Goal: Transaction & Acquisition: Purchase product/service

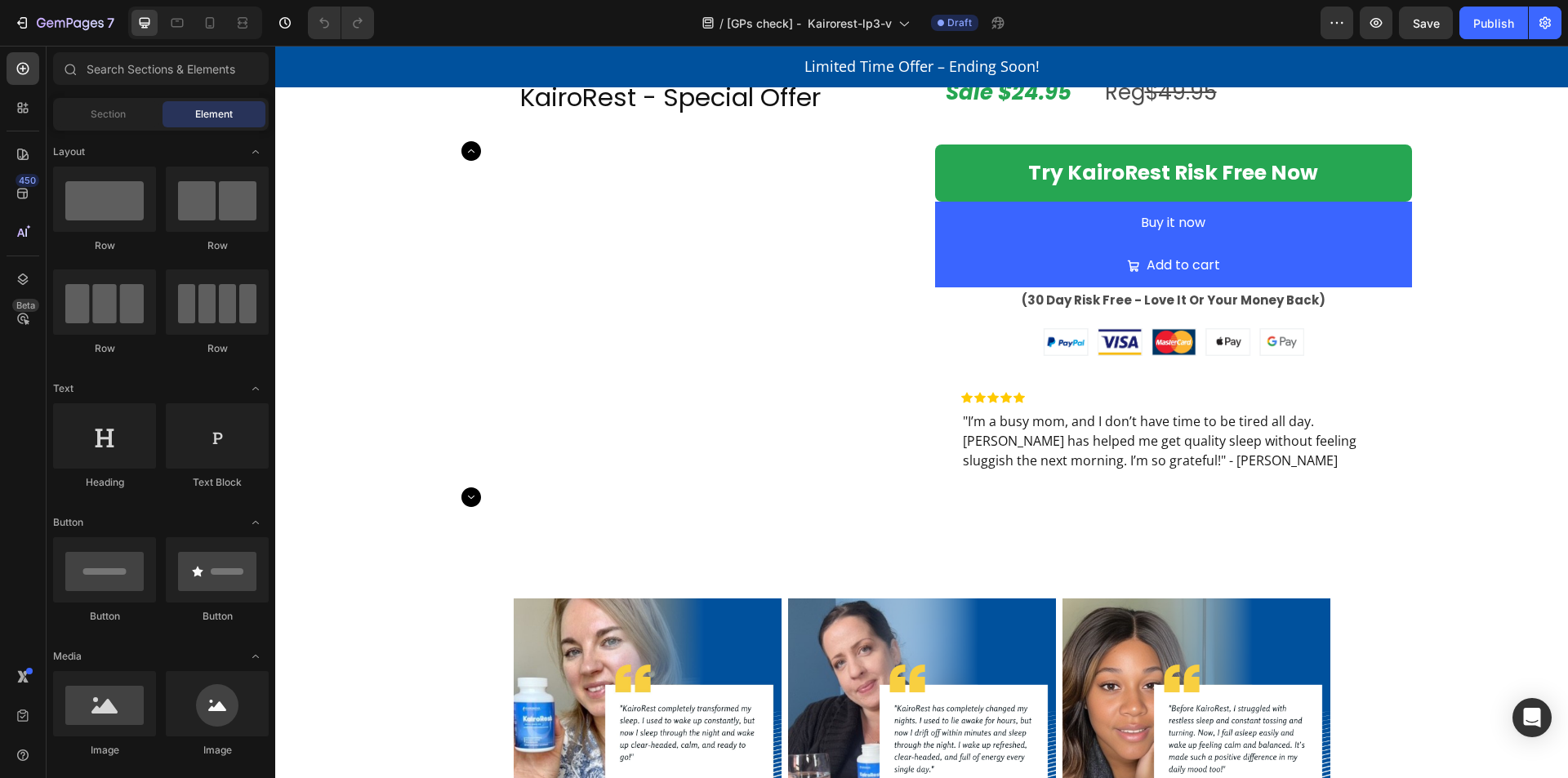
scroll to position [3787, 0]
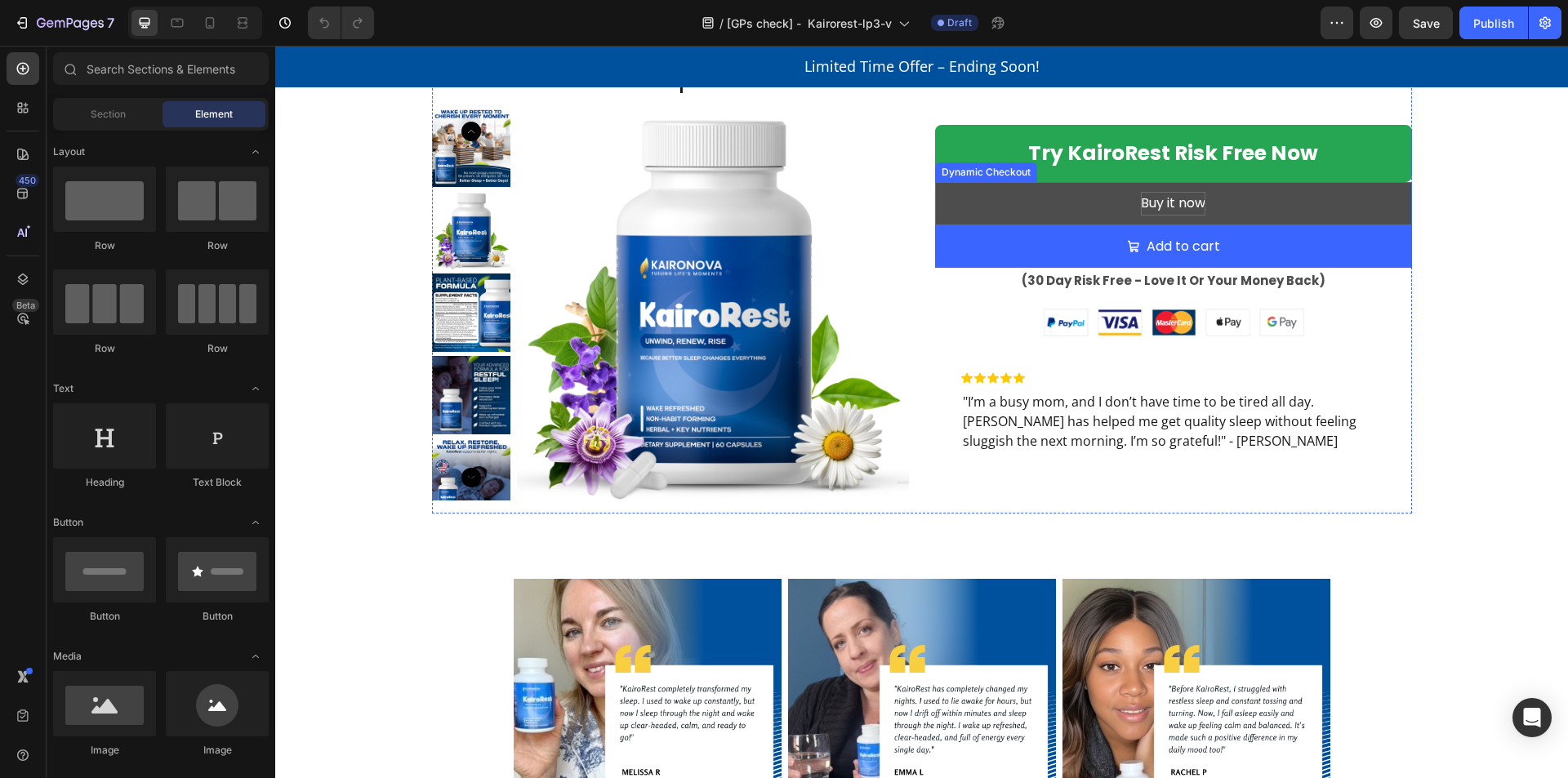
click at [1162, 196] on div "Buy it now" at bounding box center [1173, 203] width 64 height 24
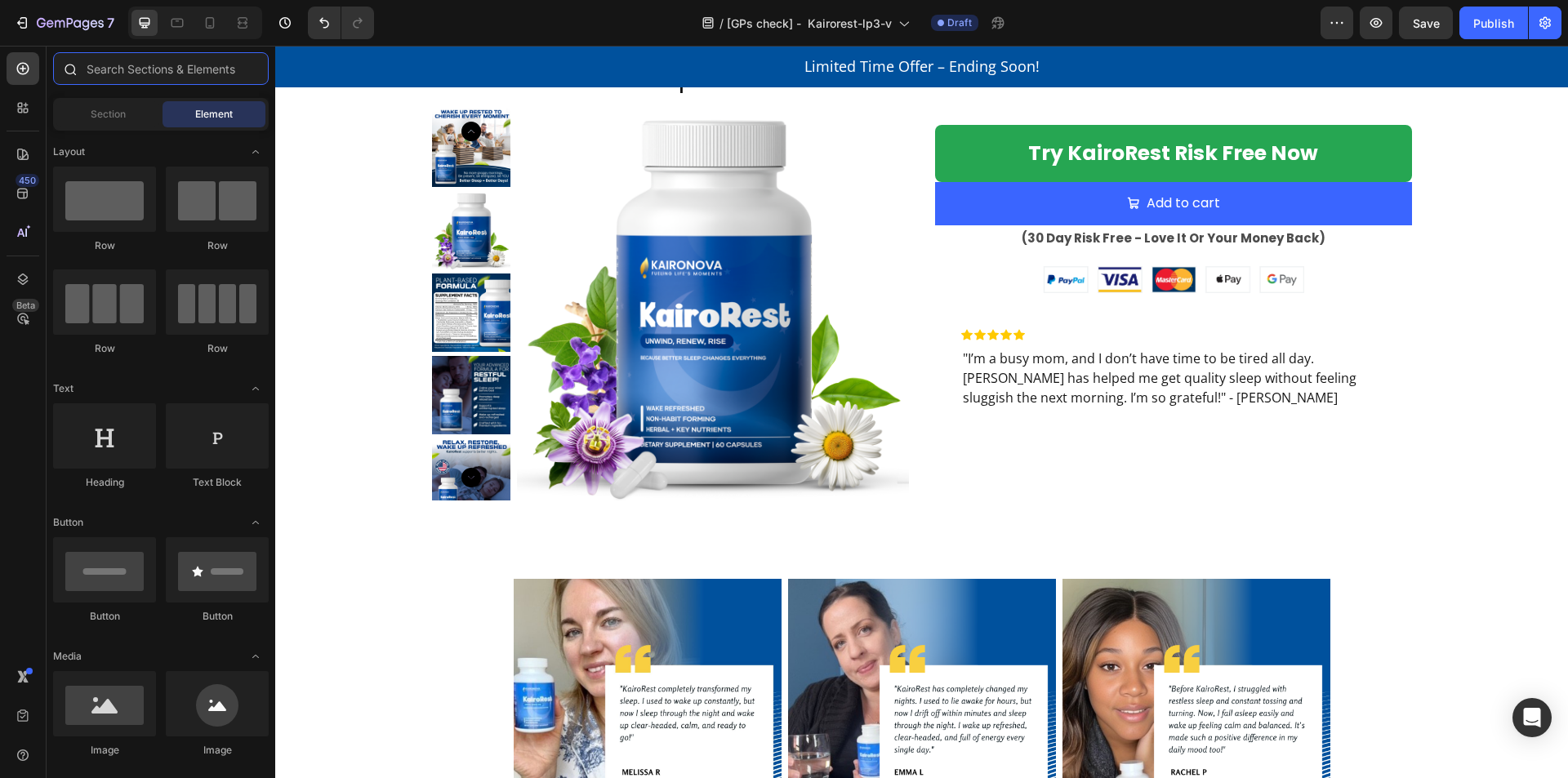
click at [183, 70] on input "text" at bounding box center [160, 69] width 215 height 33
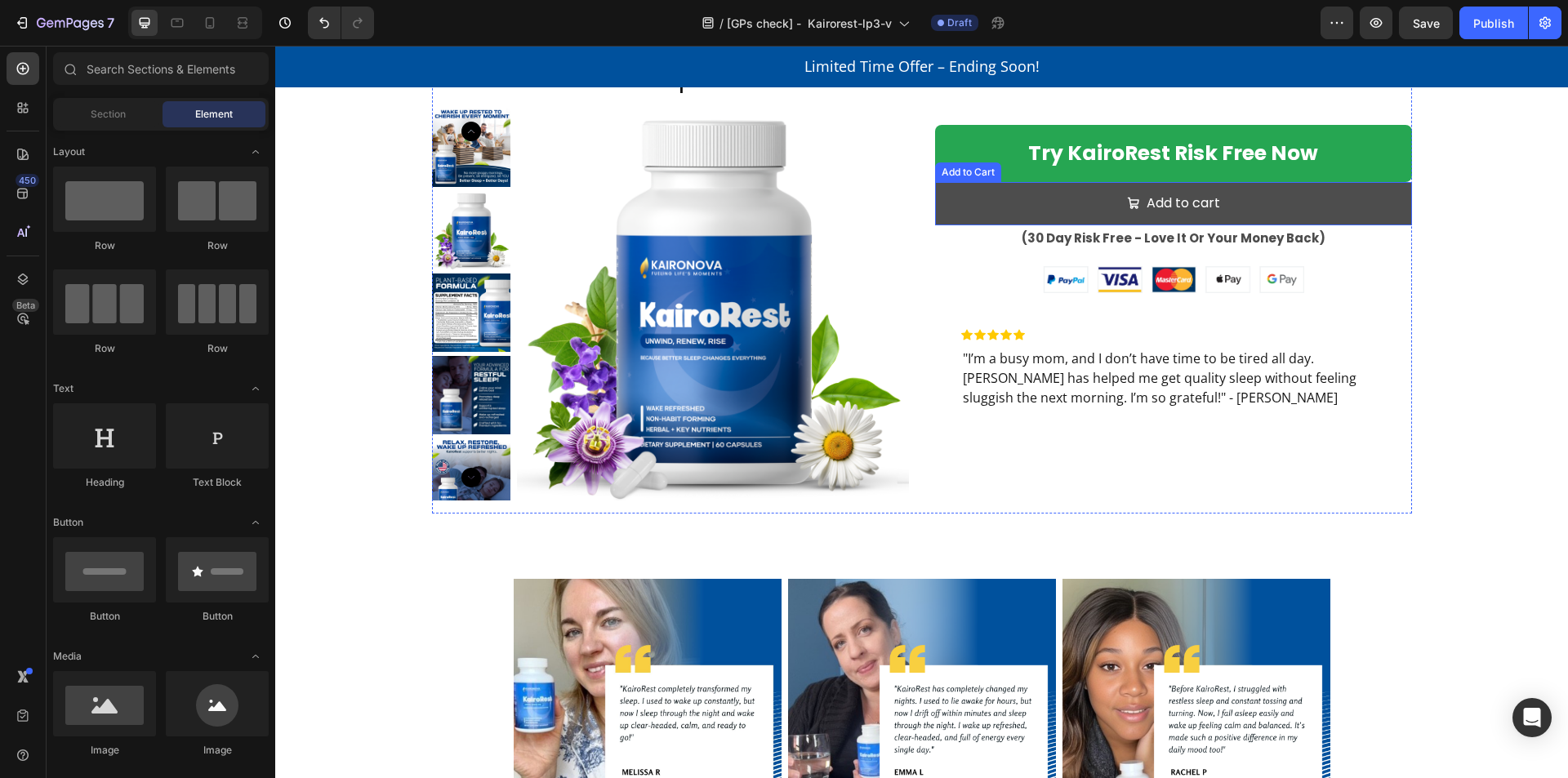
click at [1014, 200] on button "Add to cart" at bounding box center [1174, 203] width 477 height 43
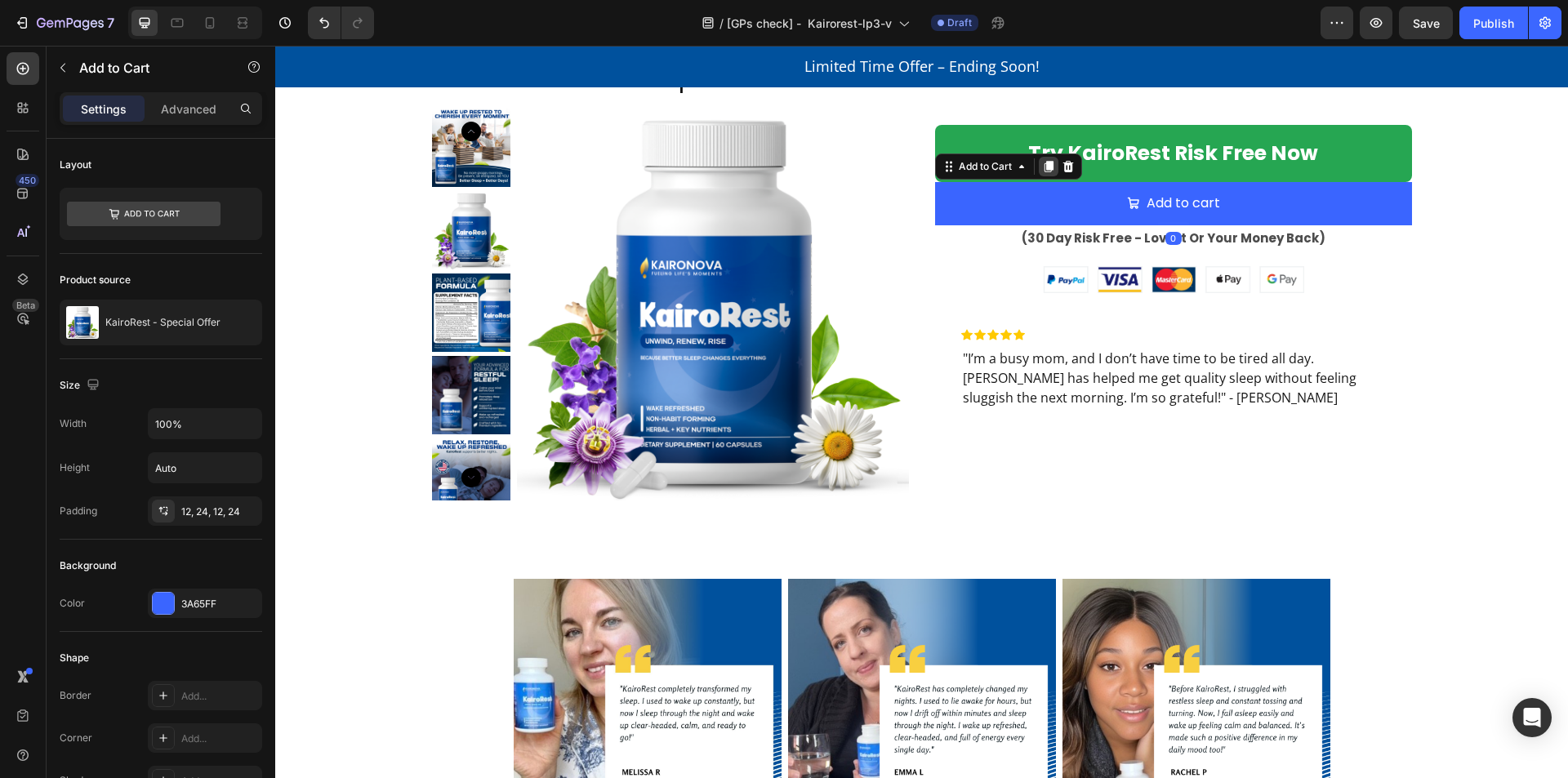
click at [1042, 168] on icon at bounding box center [1048, 167] width 13 height 13
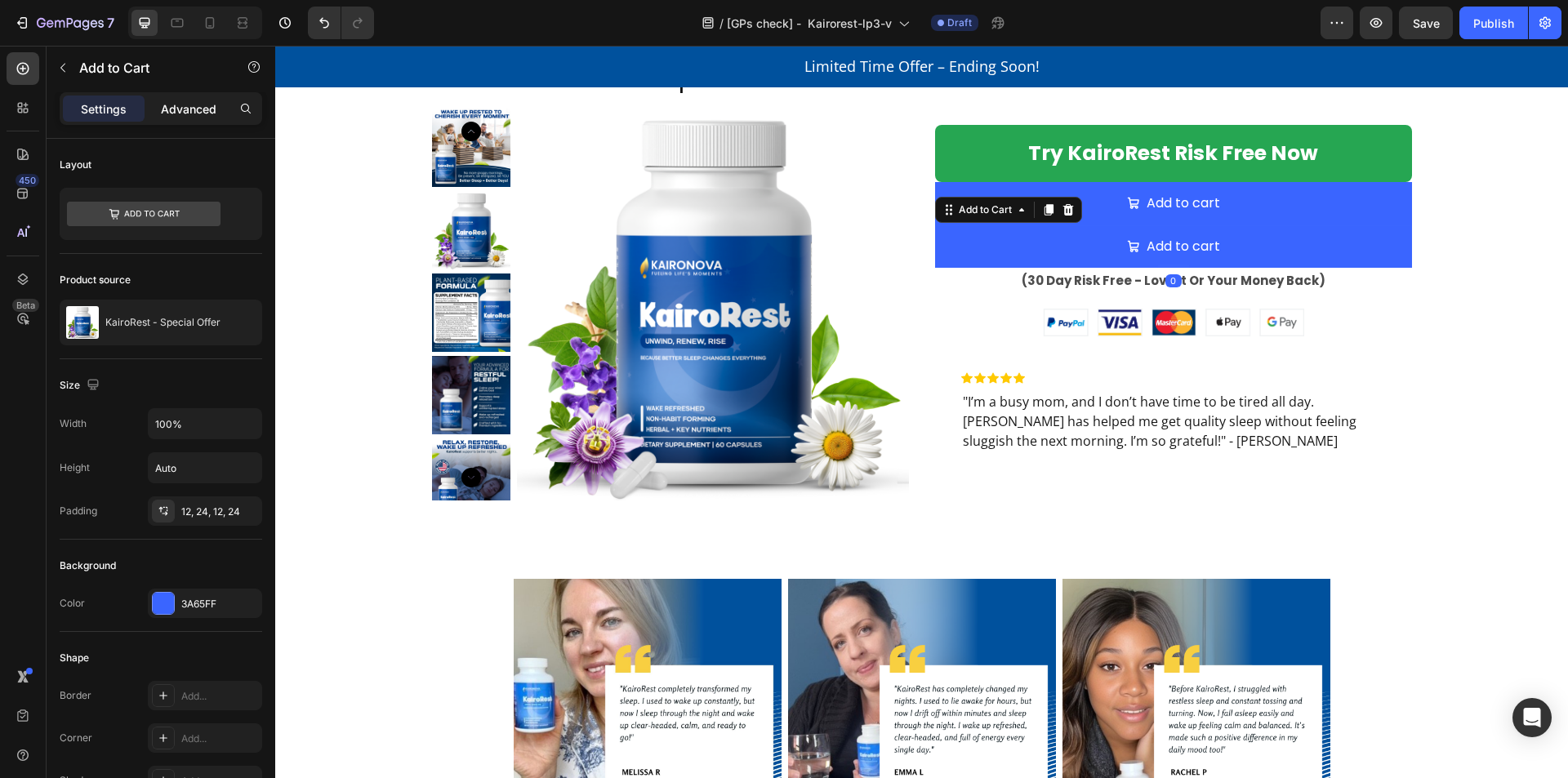
click at [190, 108] on p "Advanced" at bounding box center [188, 109] width 56 height 17
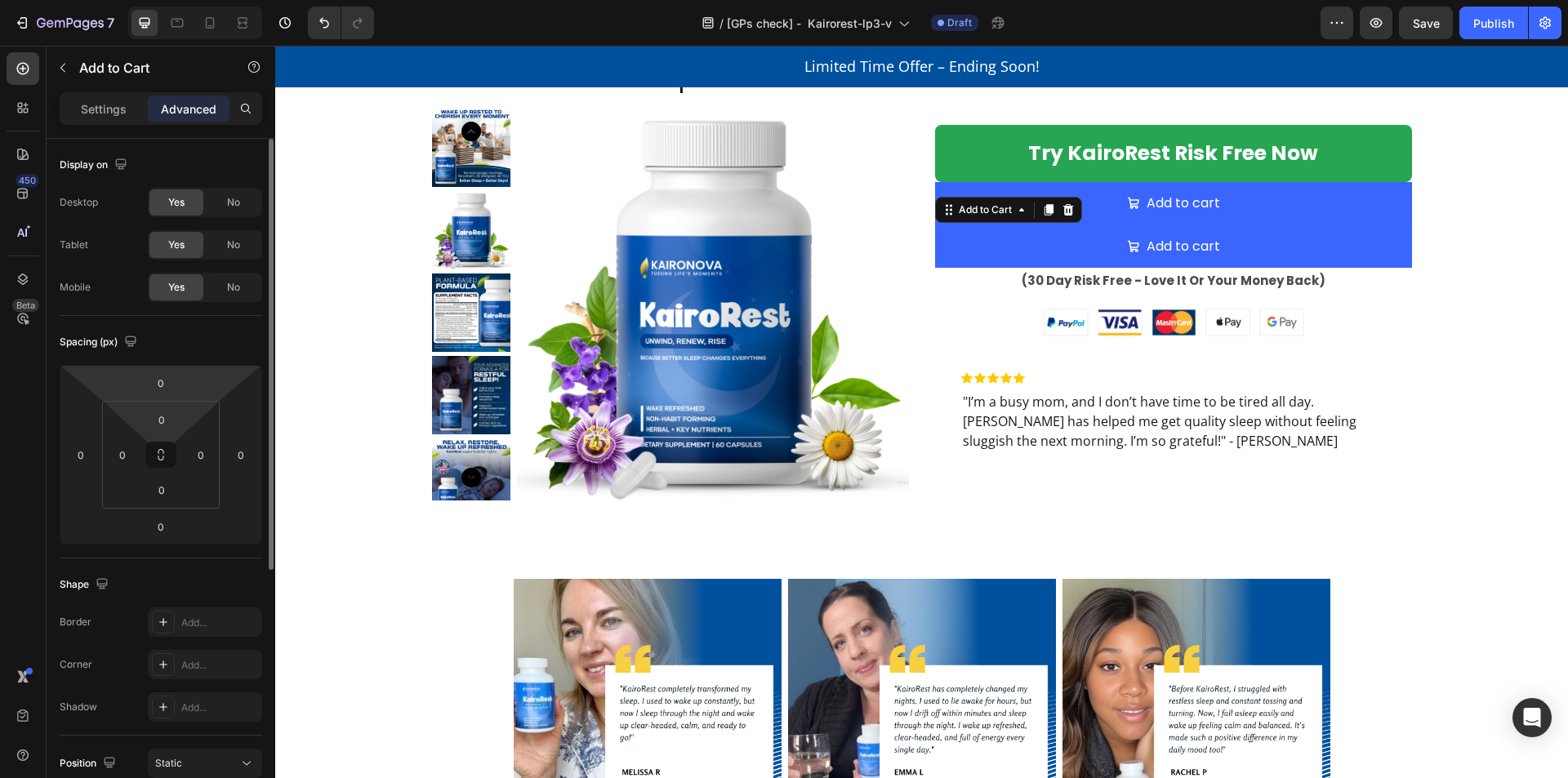
click at [170, 0] on html "7 Version history / [GPs check] - Kairorest-lp3-v Draft Preview Save Publish 45…" at bounding box center [784, 0] width 1568 height 0
click at [171, 381] on input "0" at bounding box center [161, 382] width 33 height 25
type input "16"
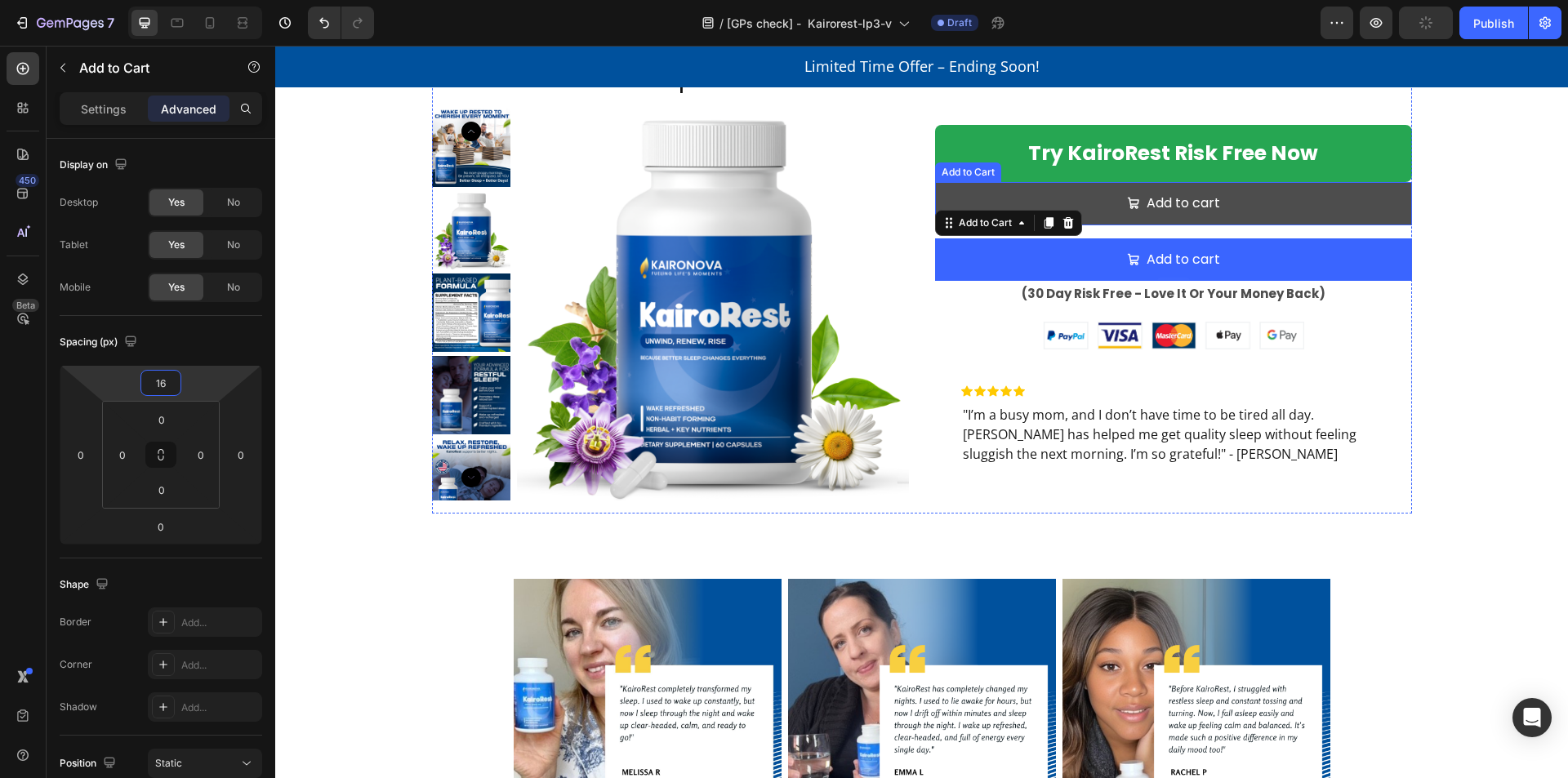
click at [1091, 203] on button "Add to cart" at bounding box center [1174, 203] width 477 height 43
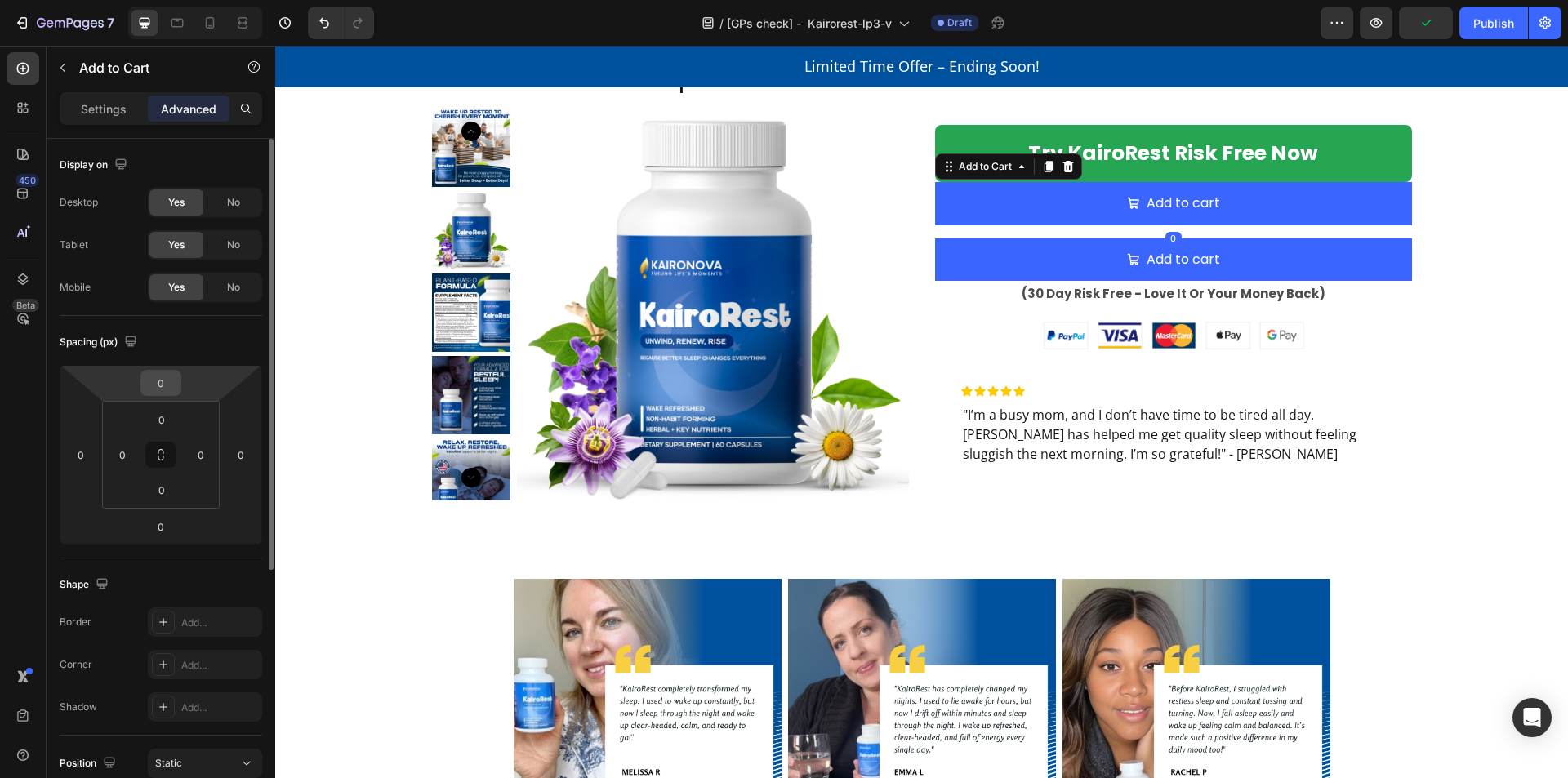
click at [163, 385] on input "0" at bounding box center [161, 382] width 33 height 25
type input "16"
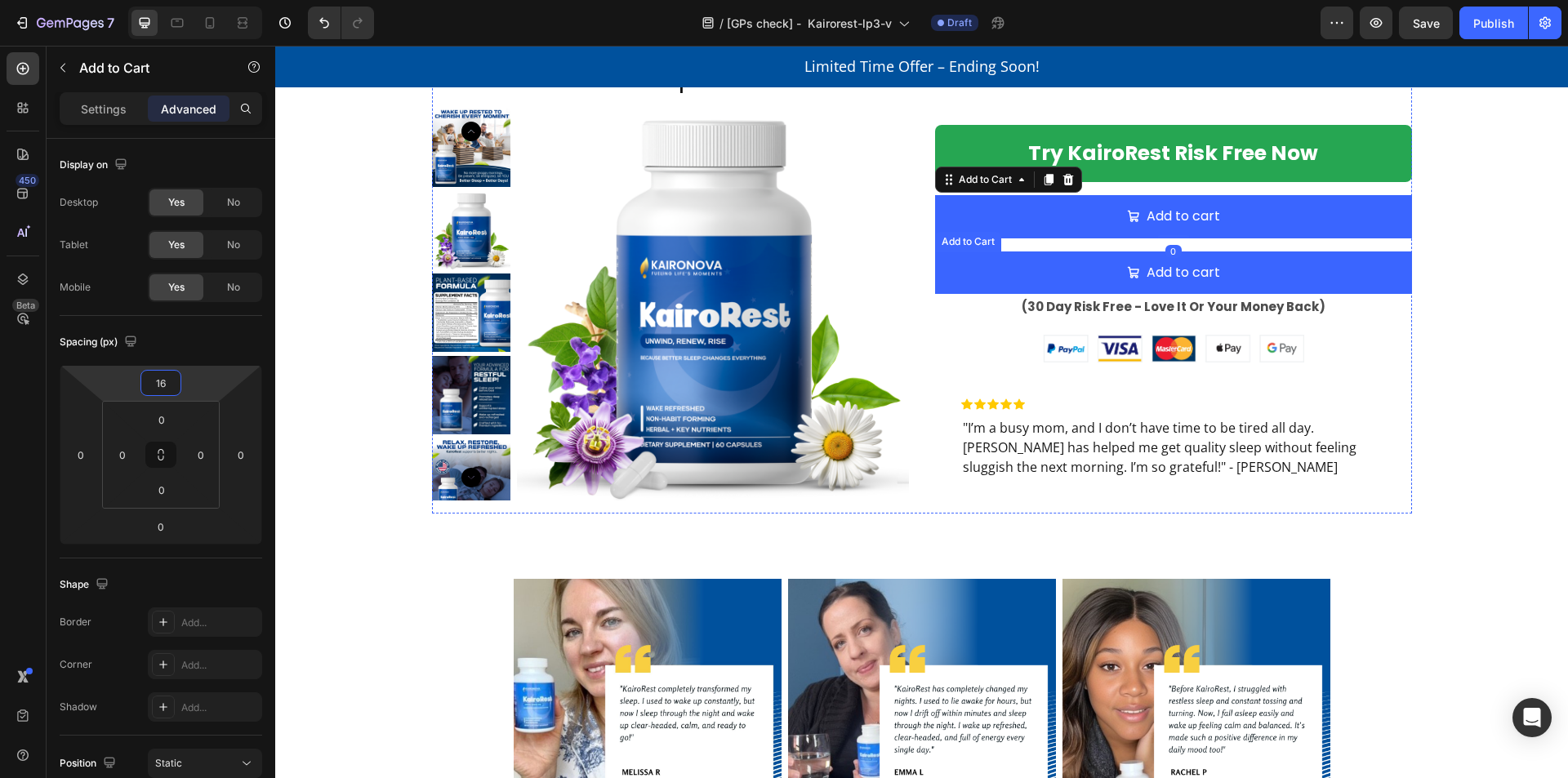
click at [1018, 267] on button "Add to cart" at bounding box center [1174, 272] width 477 height 43
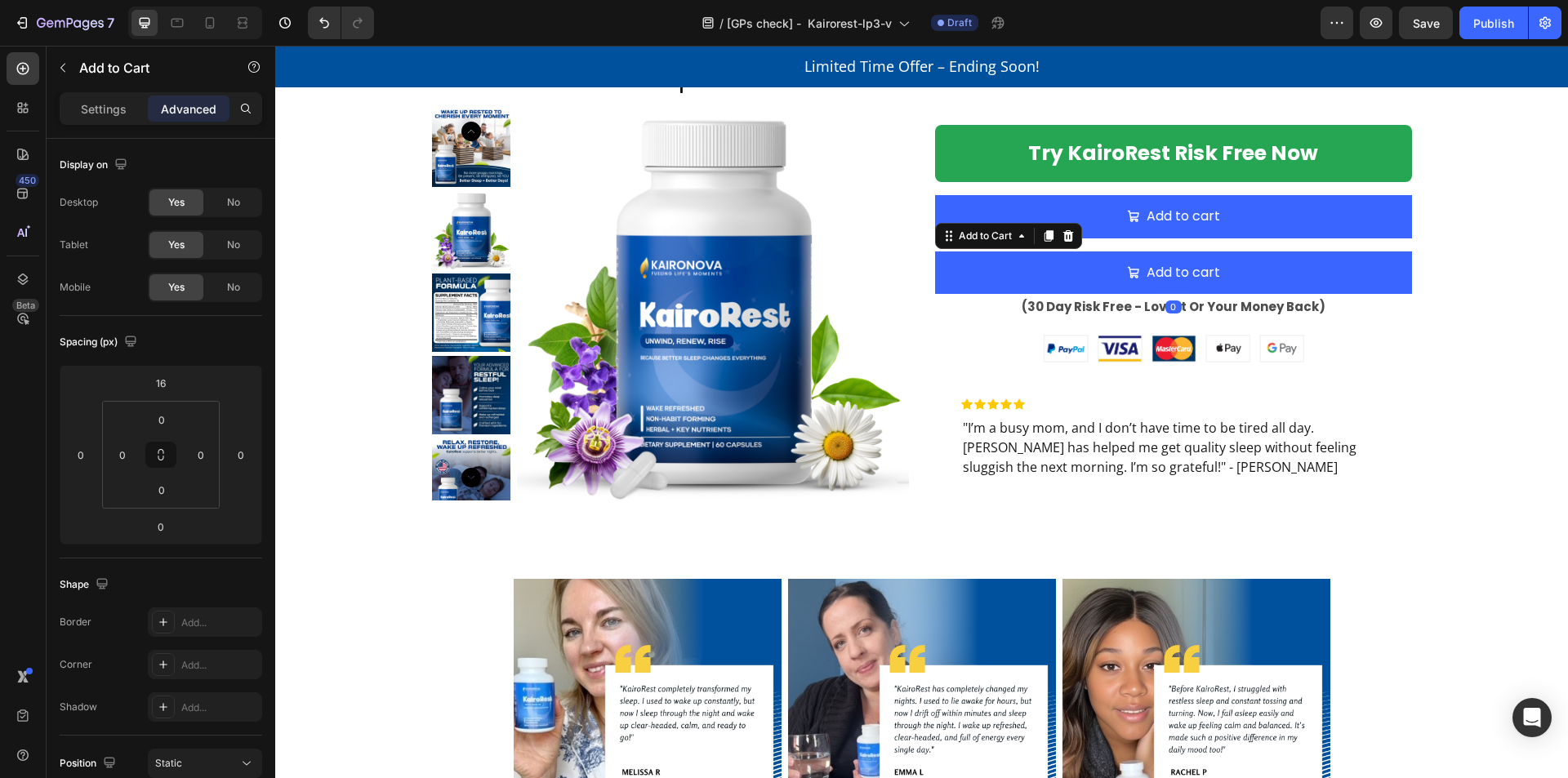
click at [90, 93] on div "Settings Advanced" at bounding box center [160, 109] width 203 height 33
click at [94, 107] on p "Settings" at bounding box center [104, 109] width 46 height 17
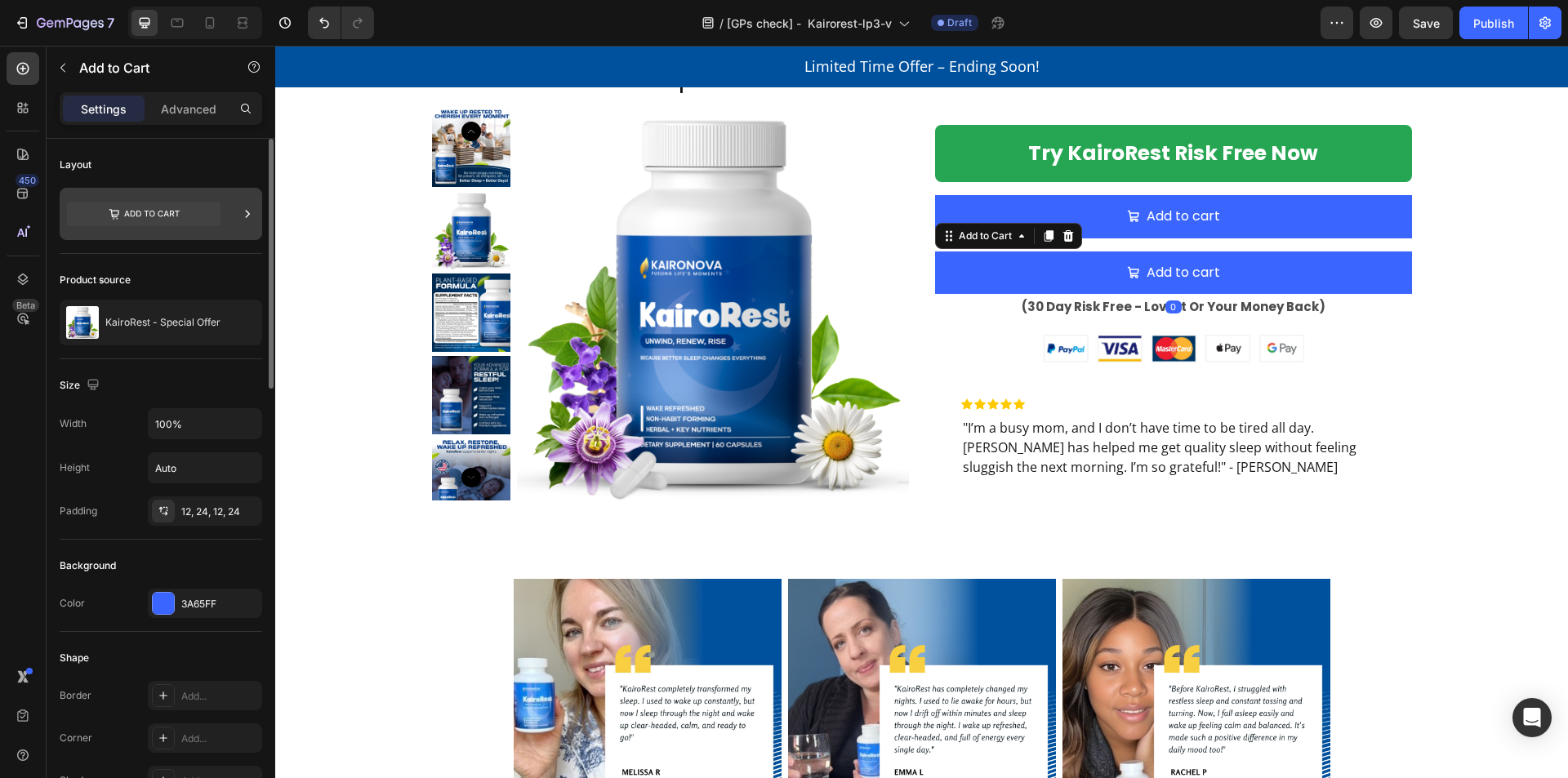
click at [164, 205] on icon at bounding box center [143, 214] width 153 height 25
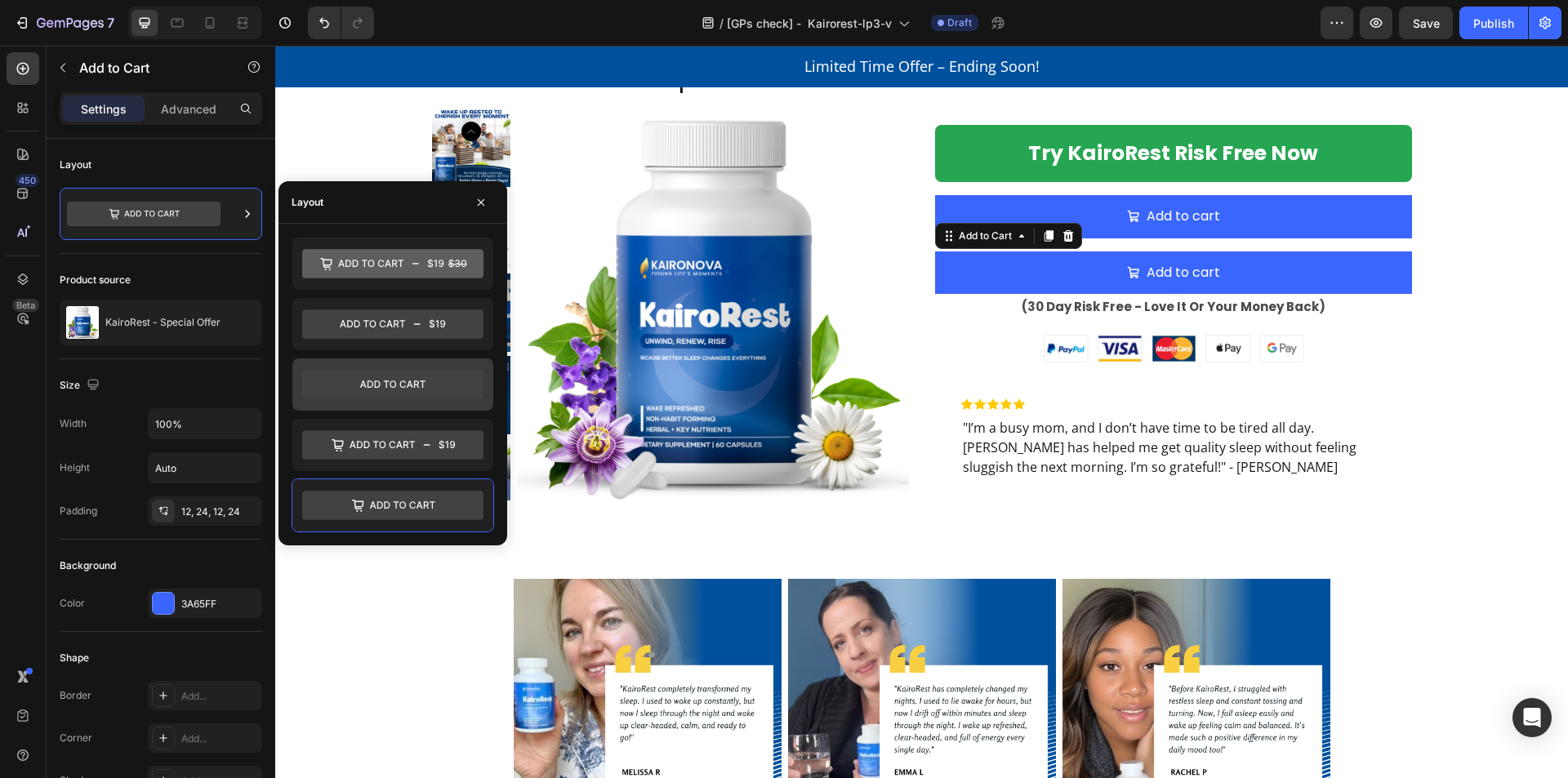
click at [371, 391] on icon at bounding box center [392, 384] width 182 height 29
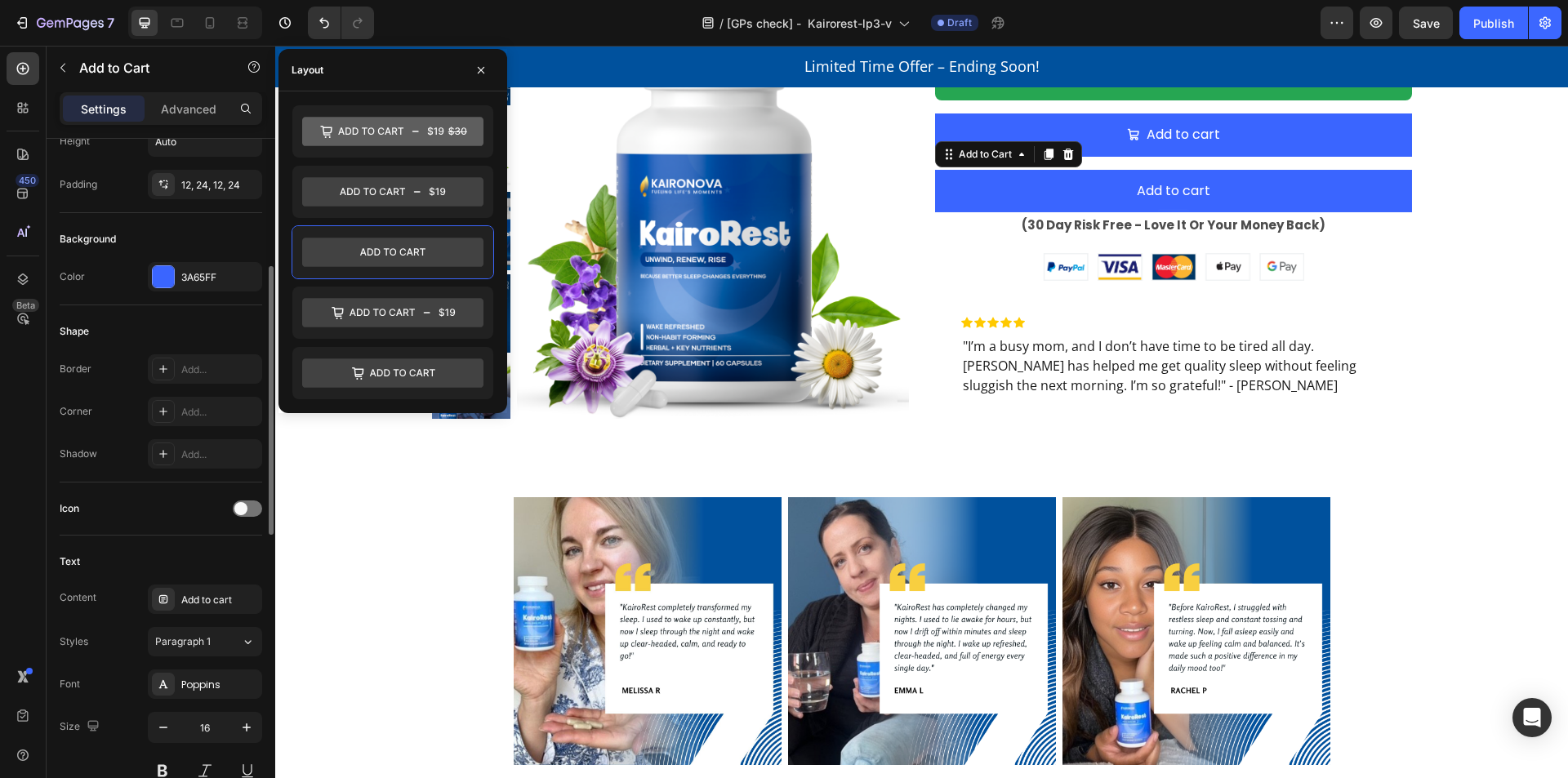
scroll to position [571, 0]
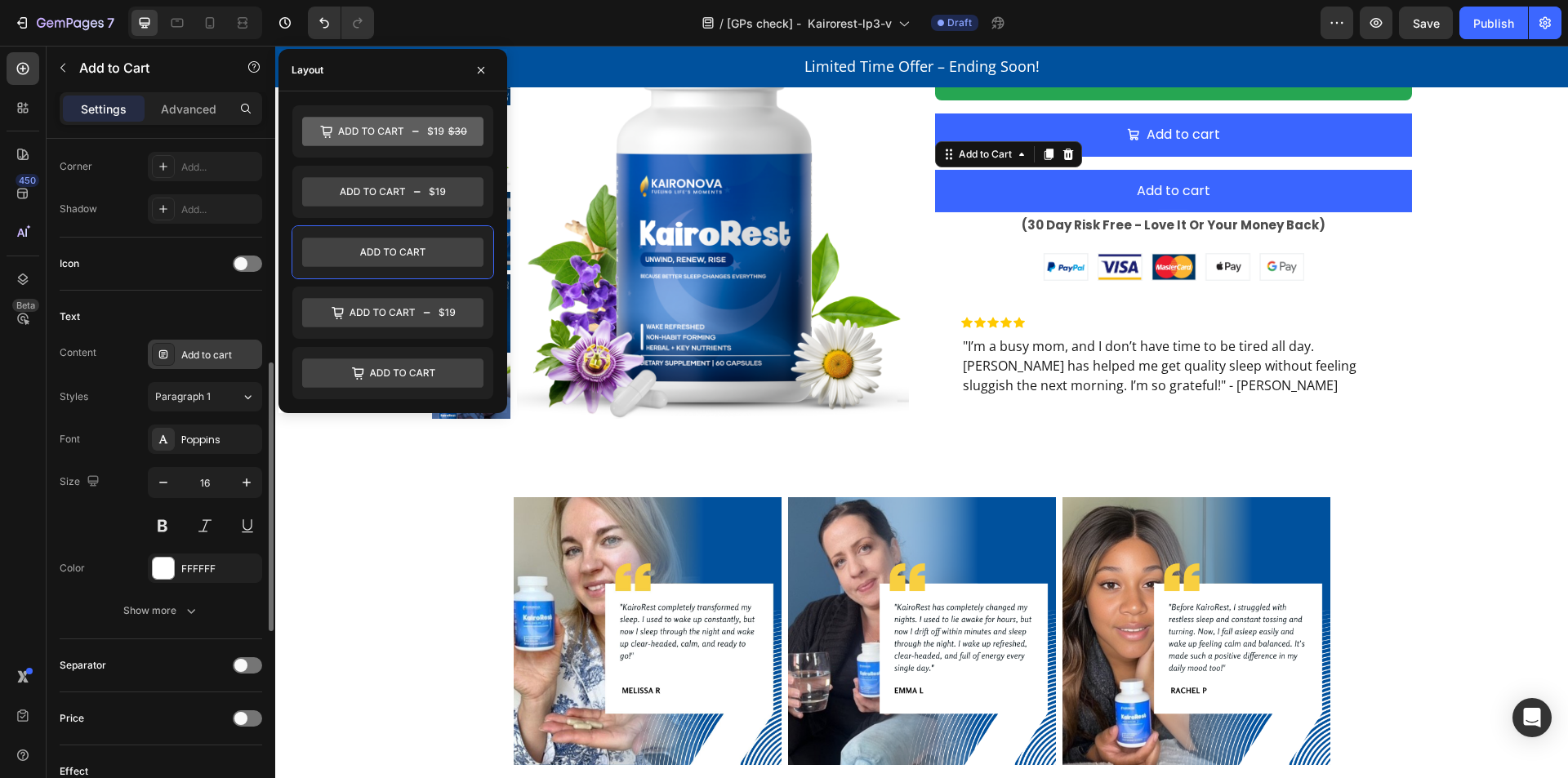
click at [197, 356] on div "Add to cart" at bounding box center [220, 355] width 77 height 15
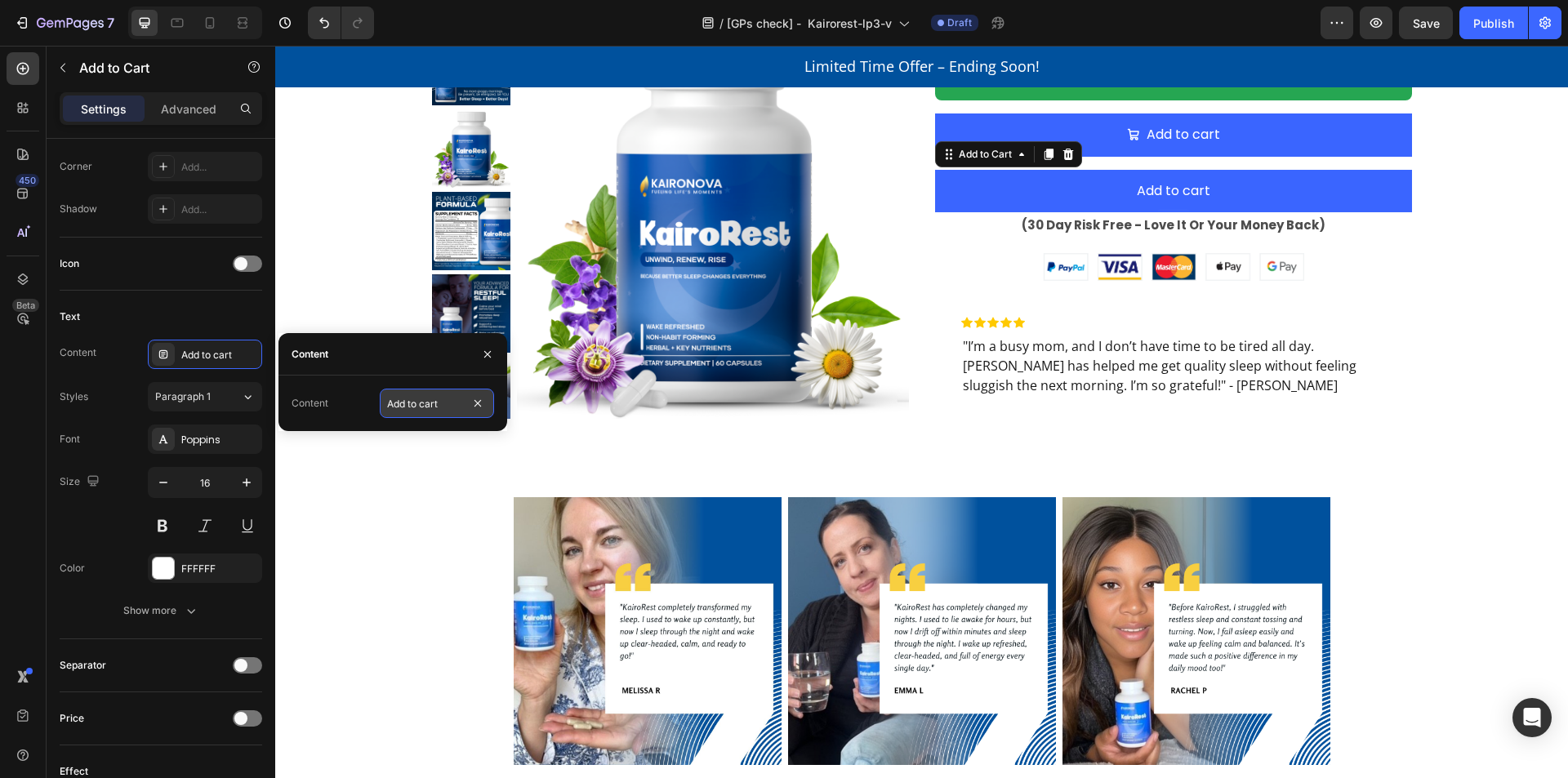
click at [425, 404] on input "Add to cart" at bounding box center [436, 403] width 115 height 29
type input "BUY IT NOW"
click at [101, 510] on div "Size 16" at bounding box center [160, 503] width 203 height 73
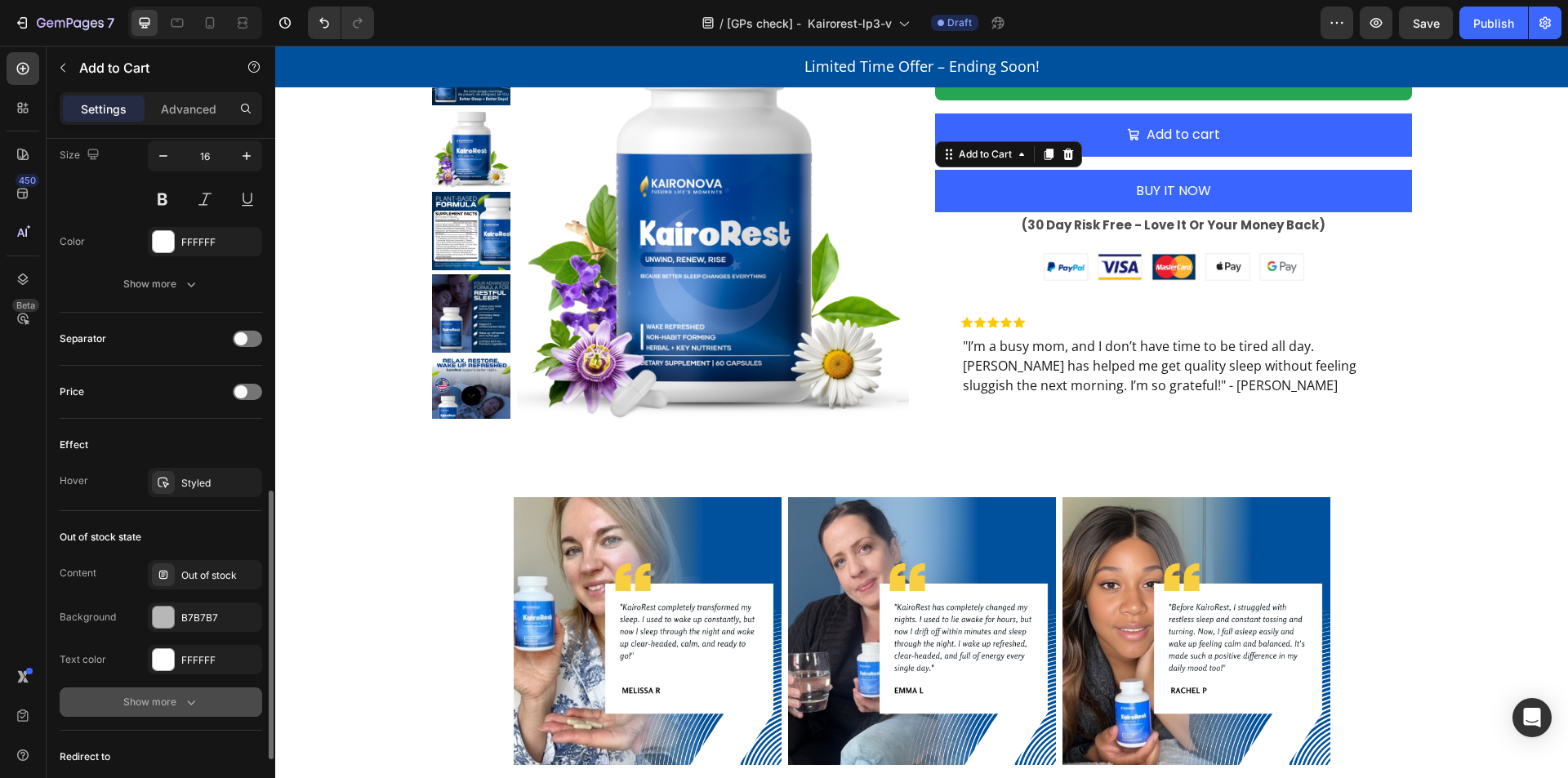
scroll to position [1063, 0]
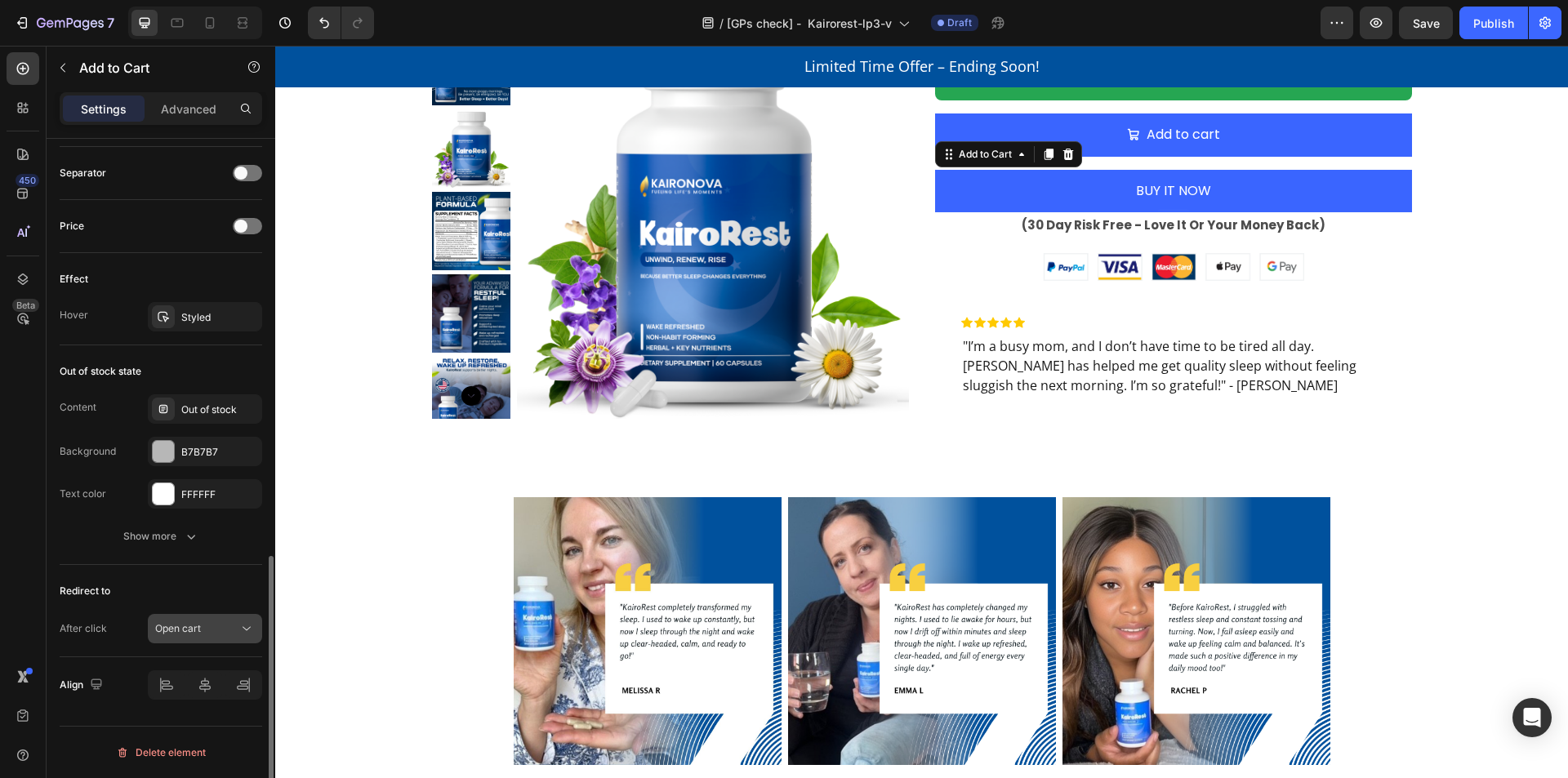
click at [185, 628] on span "Open cart" at bounding box center [178, 628] width 46 height 12
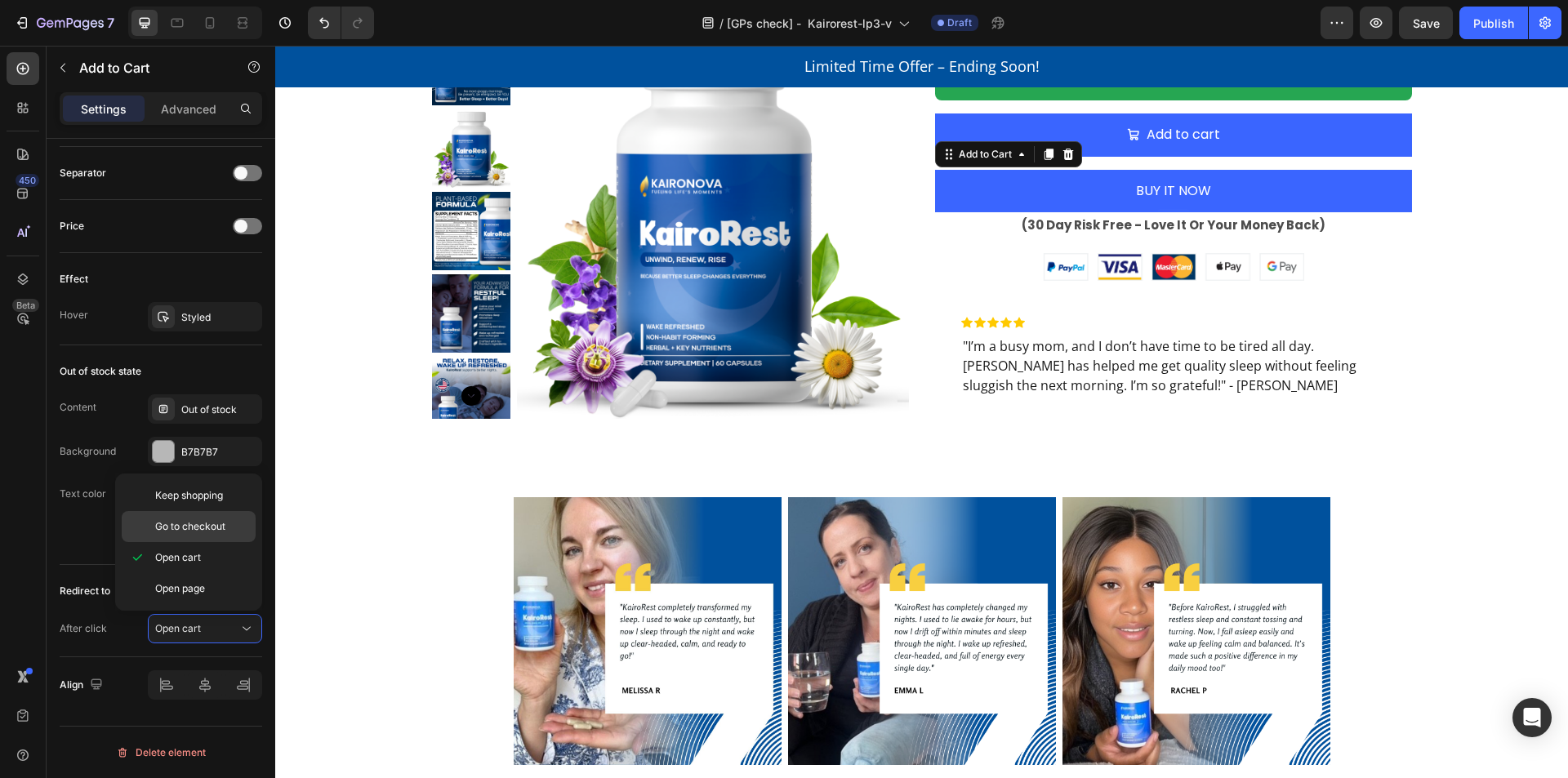
click at [215, 530] on span "Go to checkout" at bounding box center [190, 526] width 71 height 15
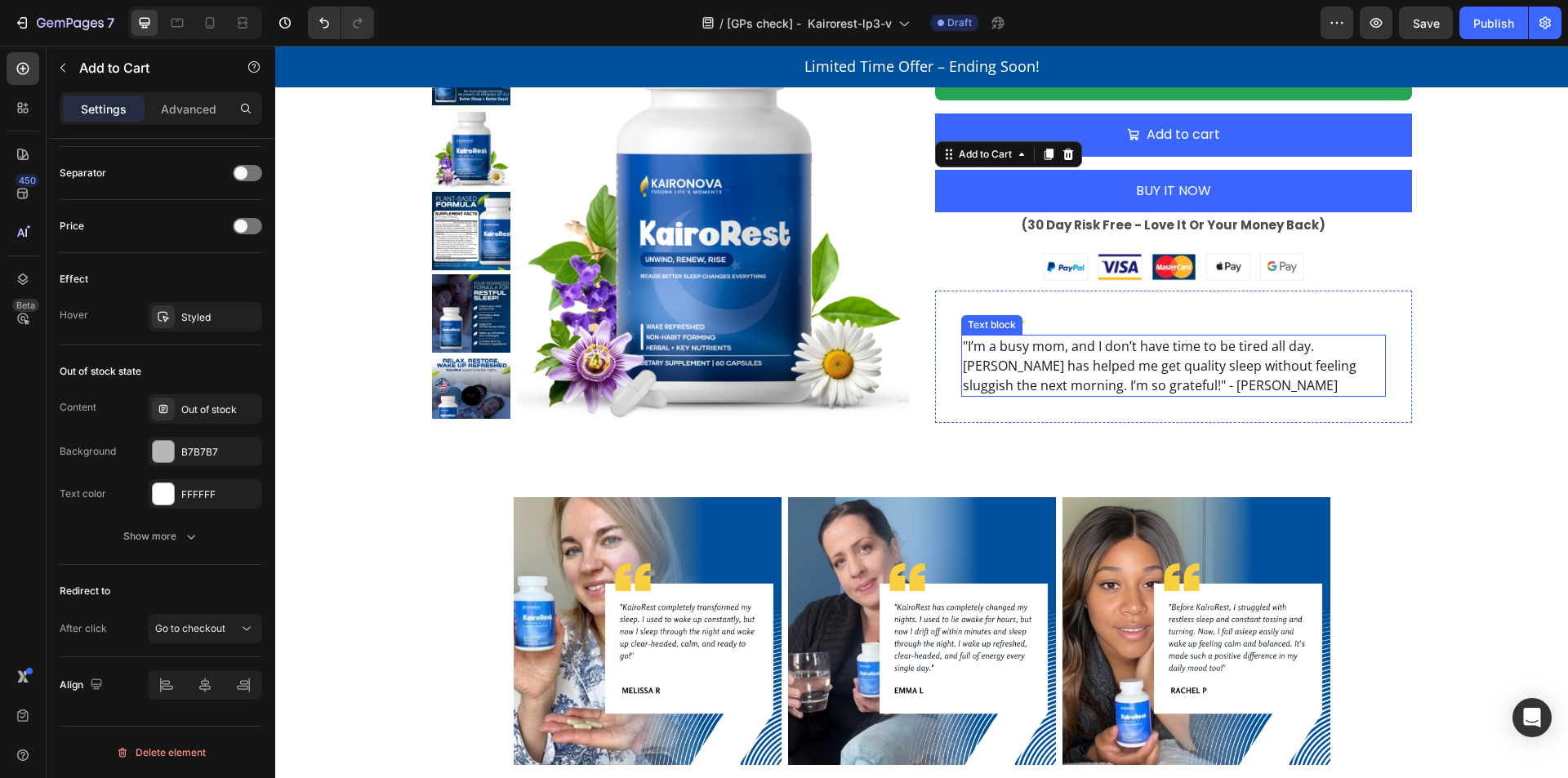
click at [1084, 366] on p ""I’m a busy mom, and I don’t have time to be tired all day. [PERSON_NAME] has h…" at bounding box center [1173, 366] width 421 height 59
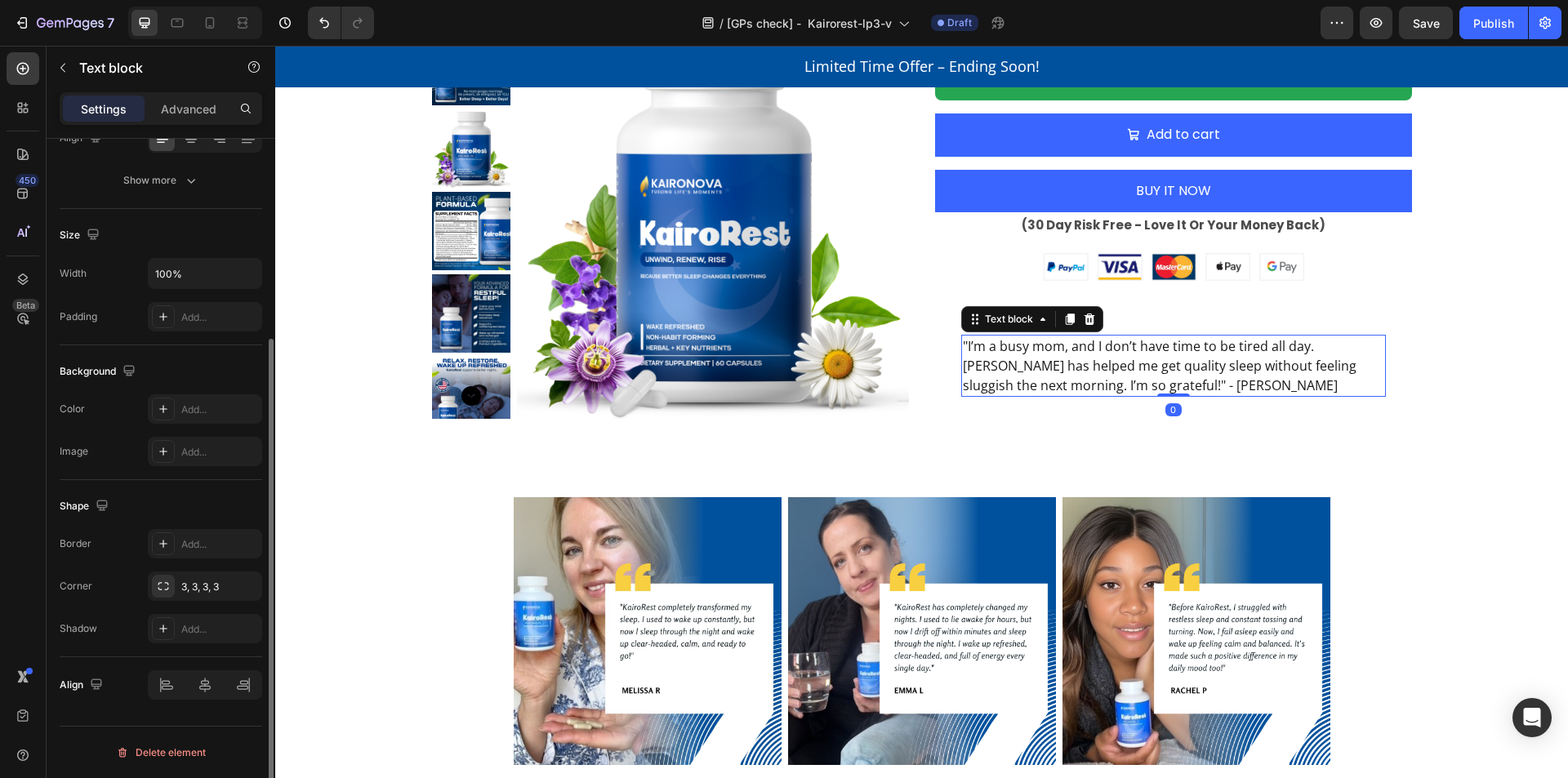
scroll to position [0, 0]
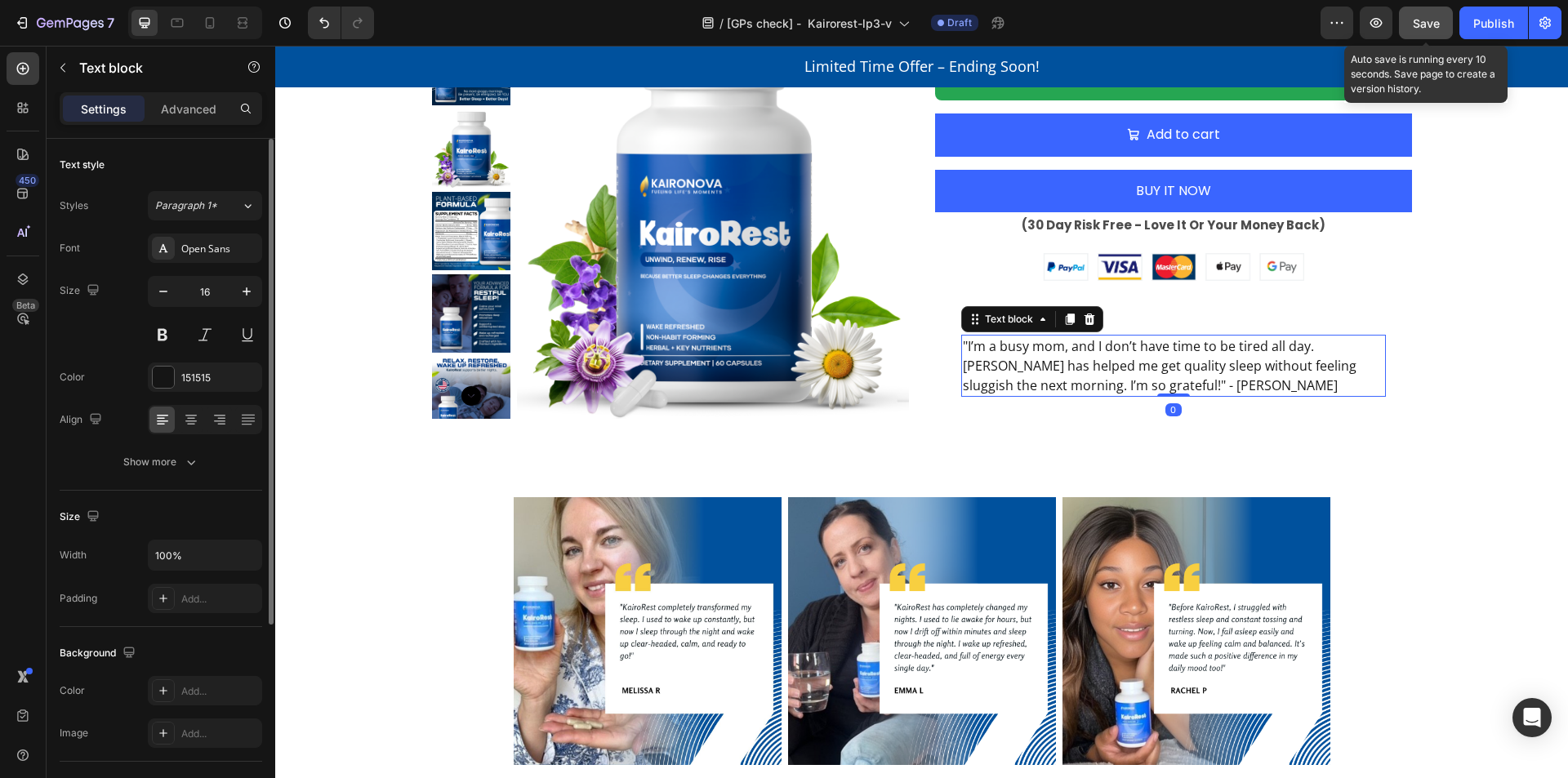
click at [1433, 24] on span "Save" at bounding box center [1426, 23] width 27 height 14
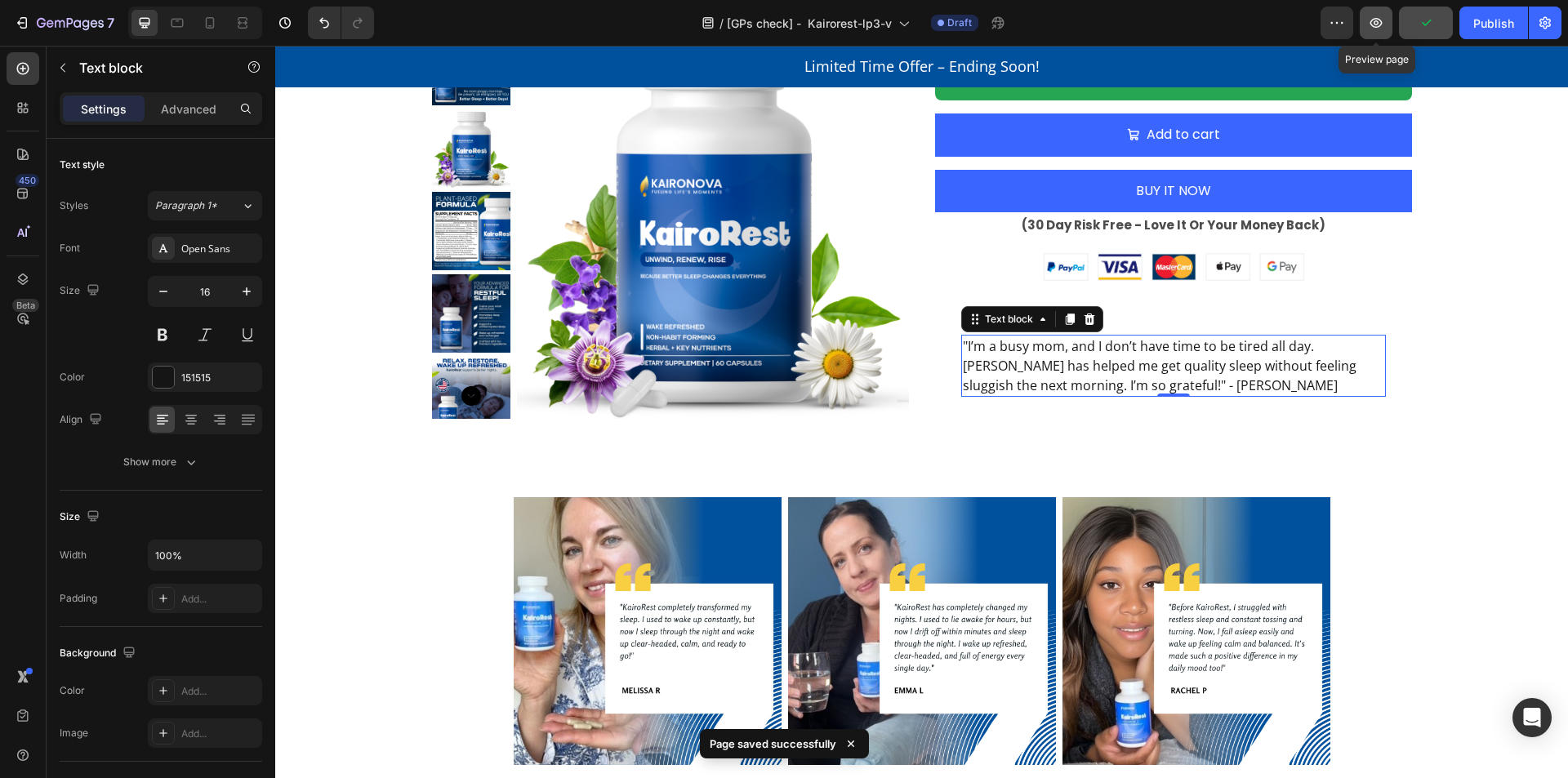
click at [1383, 25] on icon "button" at bounding box center [1376, 23] width 17 height 16
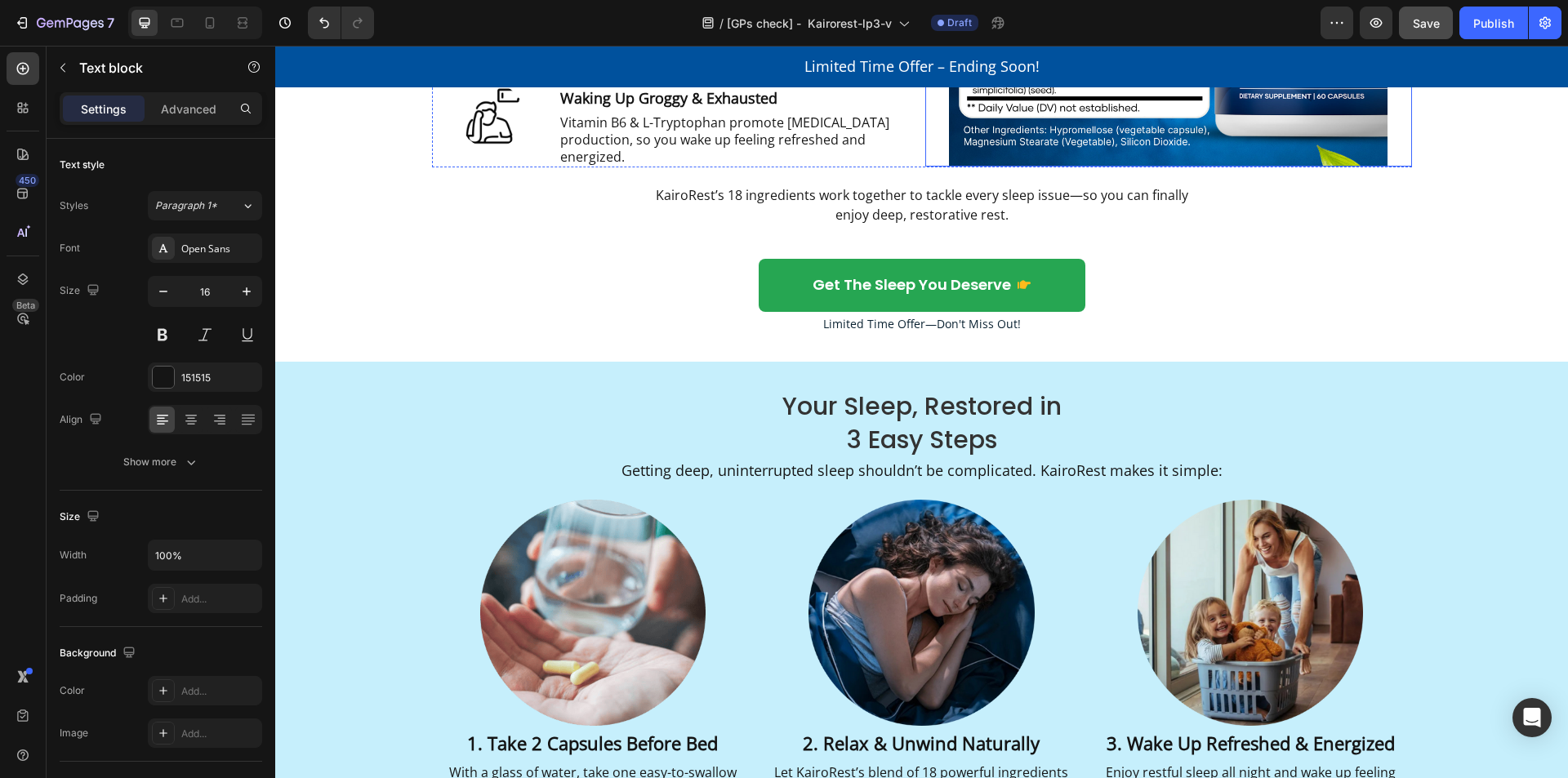
scroll to position [3543, 0]
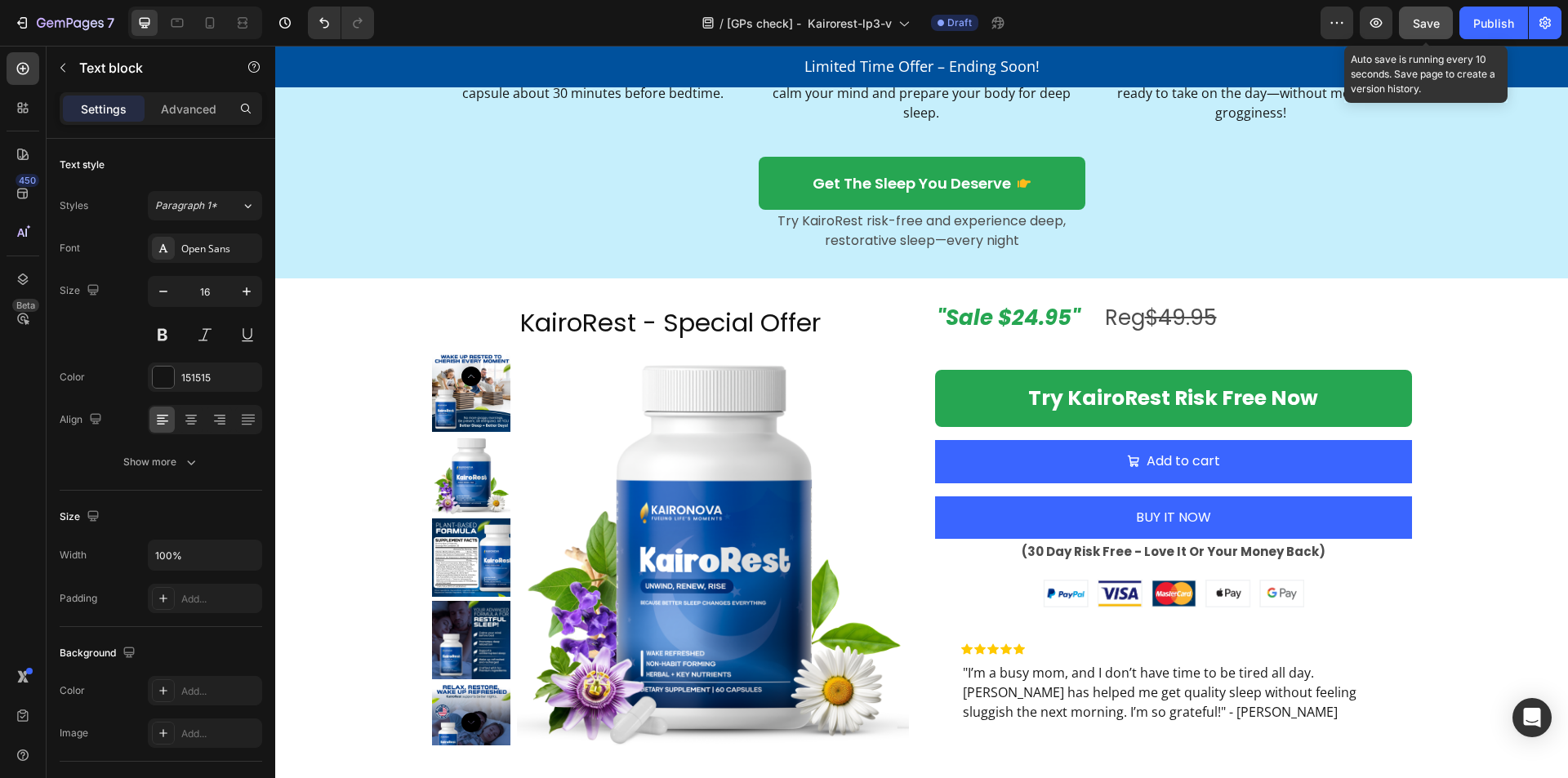
click at [1420, 28] on span "Save" at bounding box center [1426, 23] width 27 height 14
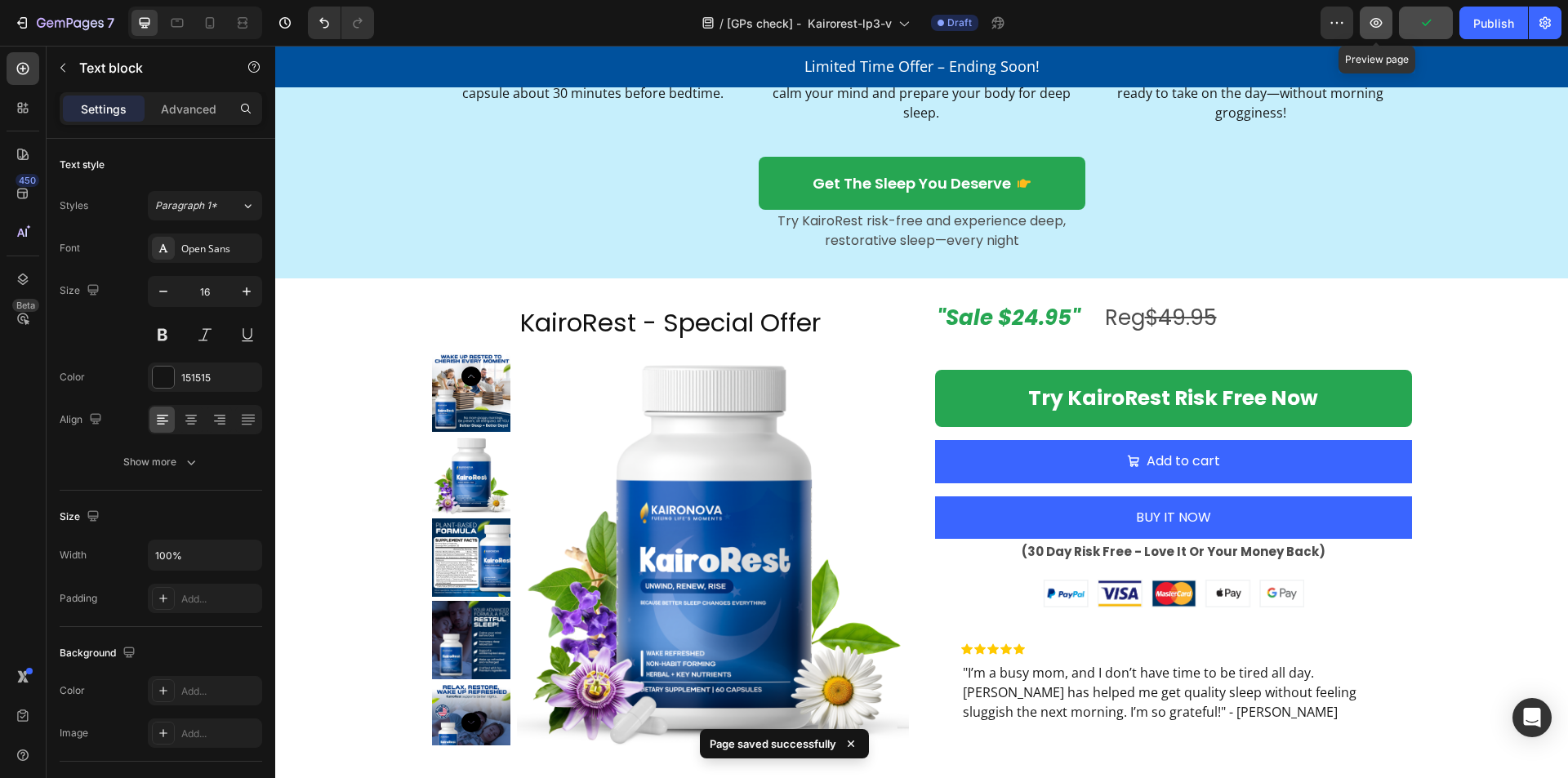
click at [1369, 24] on icon "button" at bounding box center [1376, 23] width 17 height 16
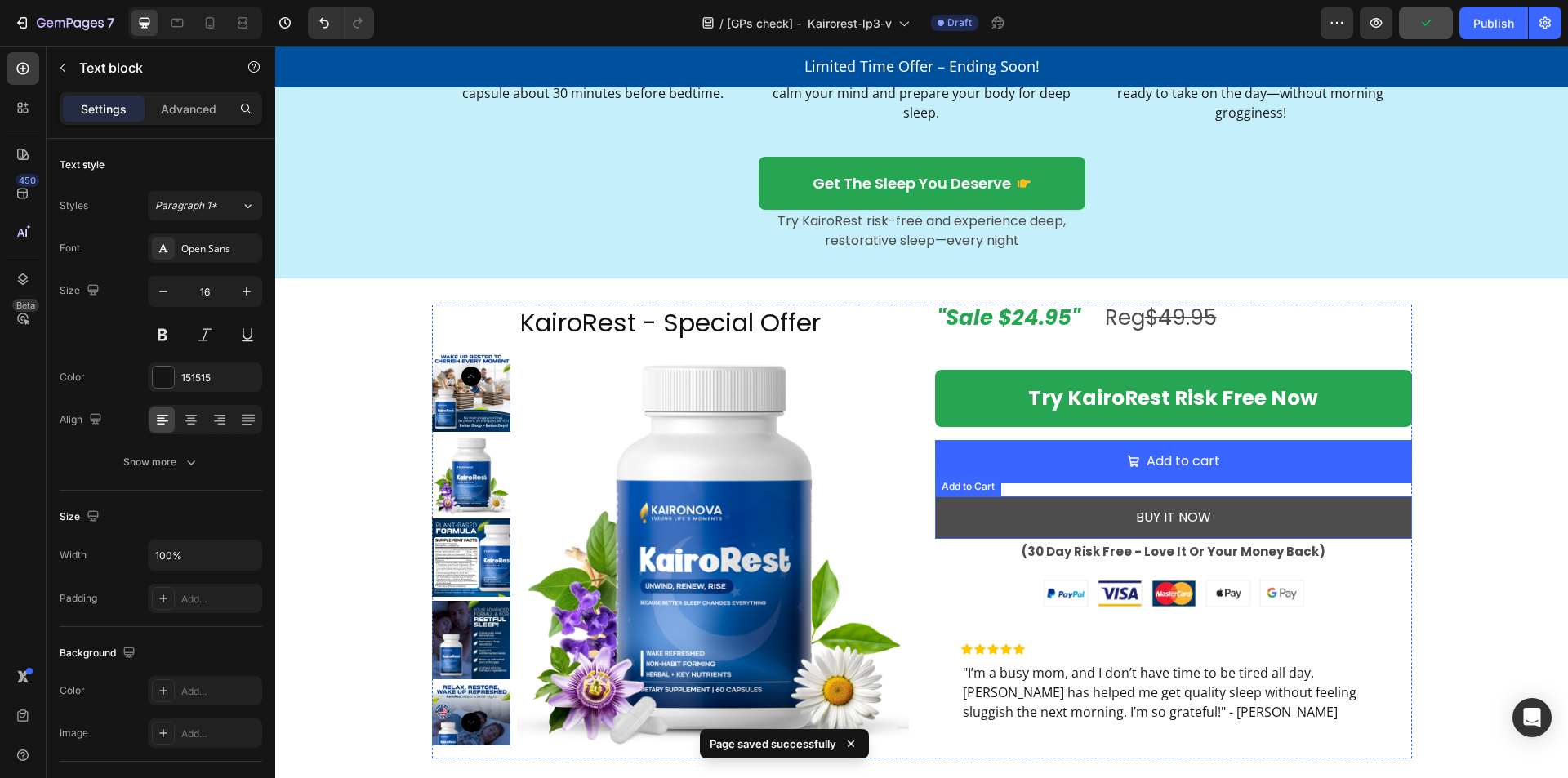
click at [1048, 503] on button "BUY IT NOW" at bounding box center [1174, 517] width 477 height 43
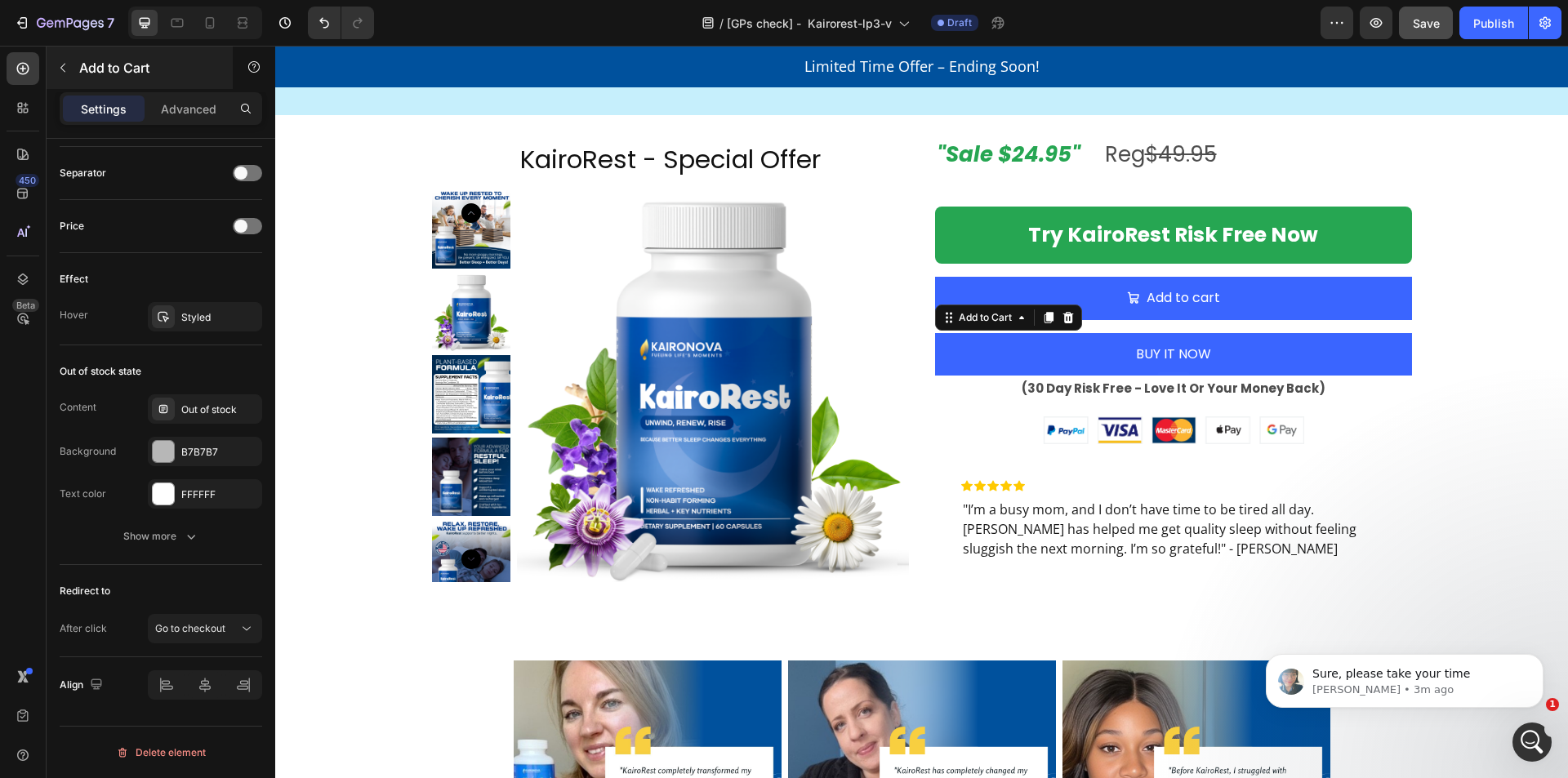
scroll to position [0, 0]
click at [70, 65] on button "button" at bounding box center [62, 68] width 26 height 26
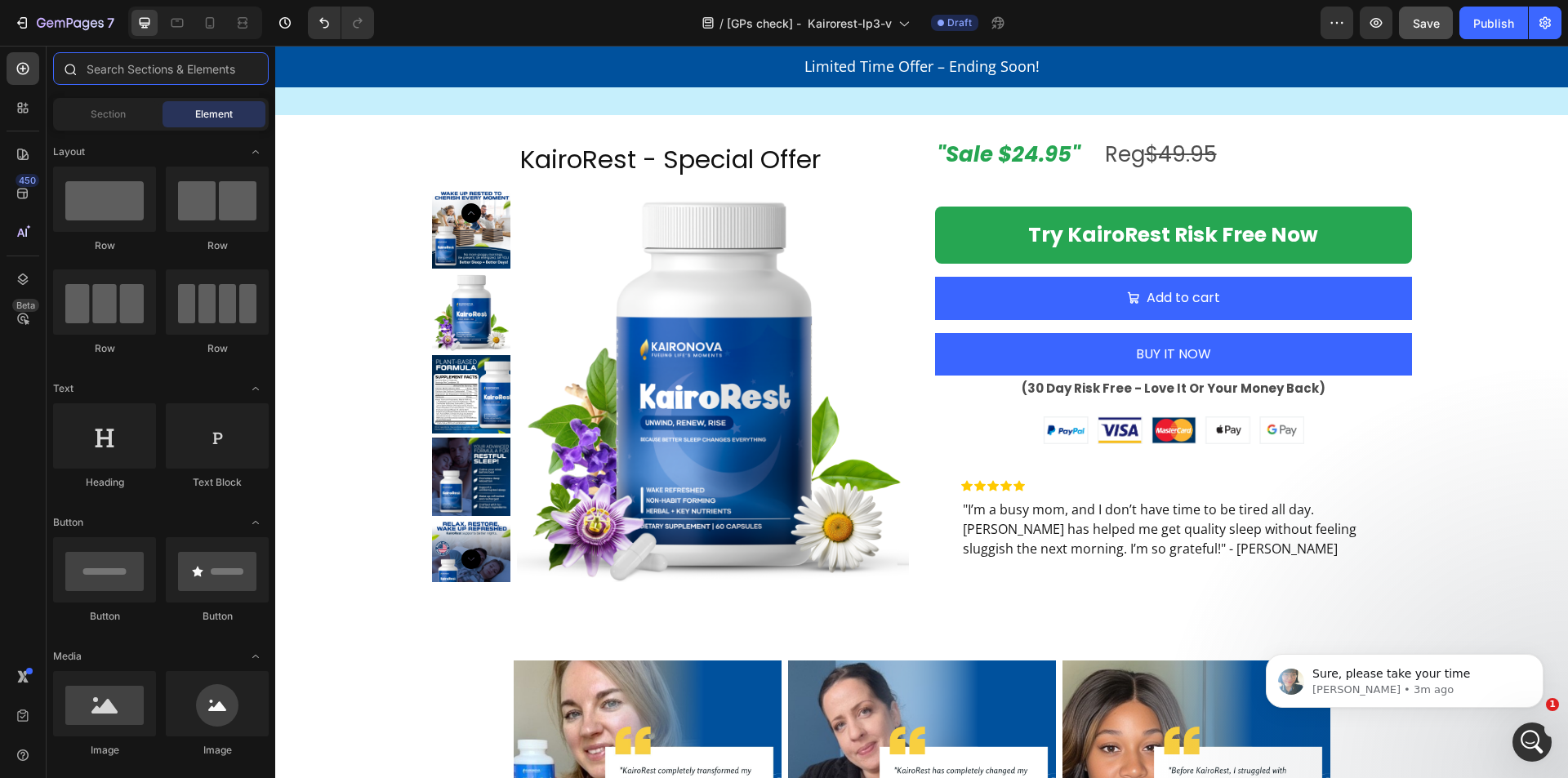
click at [172, 68] on input "text" at bounding box center [160, 69] width 215 height 33
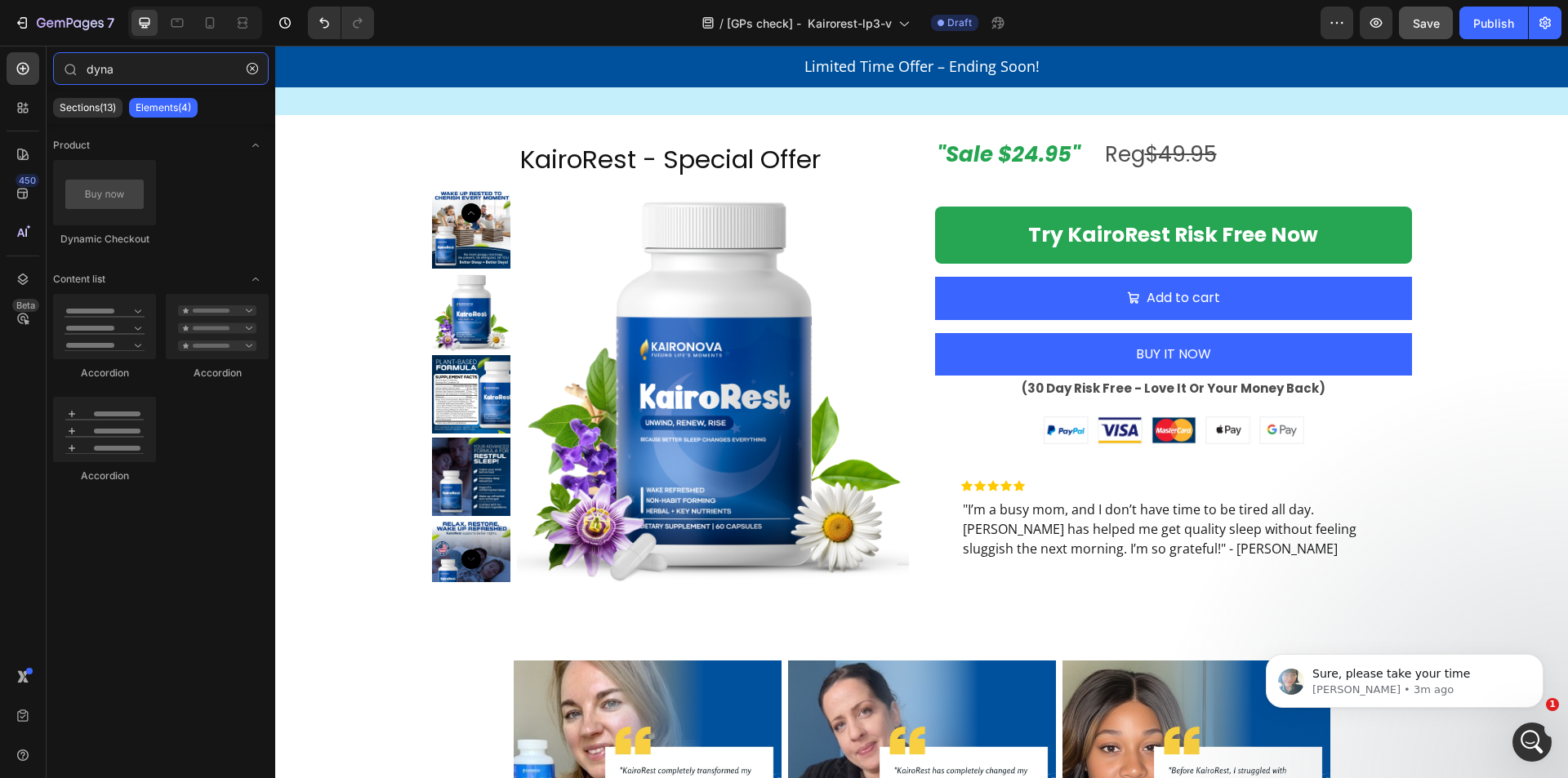
type input "dyna"
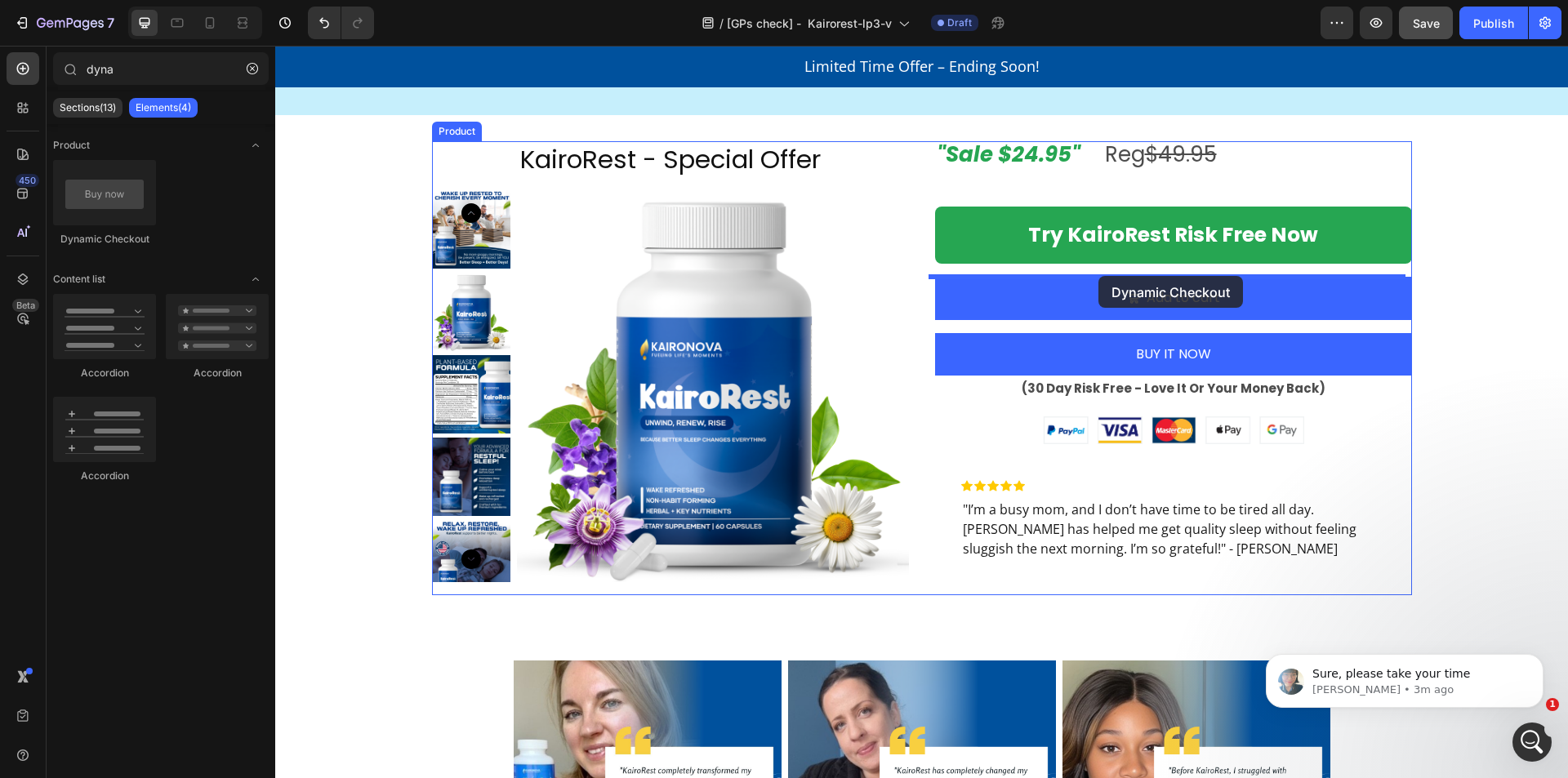
drag, startPoint x: 439, startPoint y: 261, endPoint x: 1099, endPoint y: 276, distance: 660.2
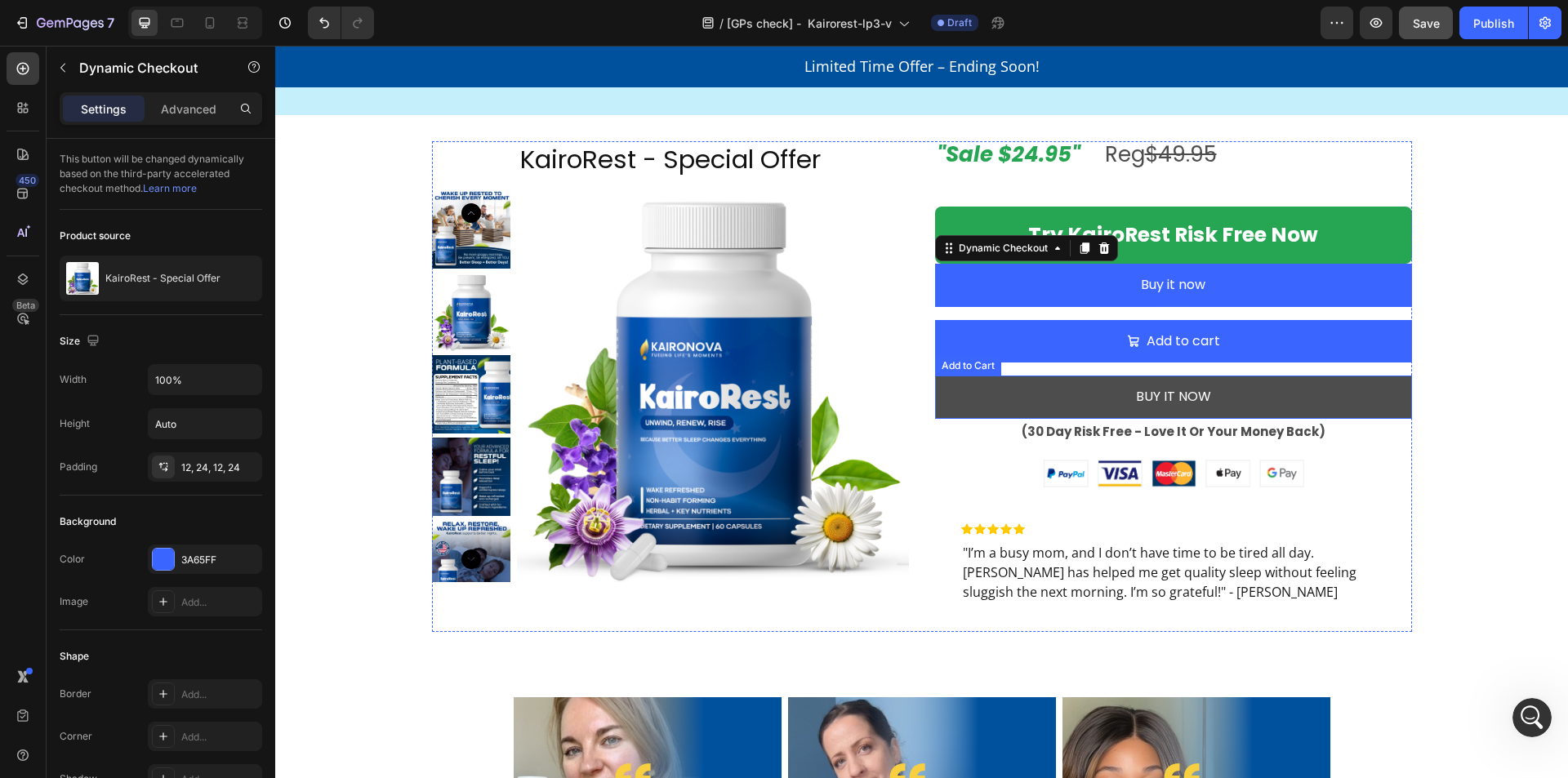
click at [1016, 384] on button "BUY IT NOW" at bounding box center [1174, 397] width 477 height 43
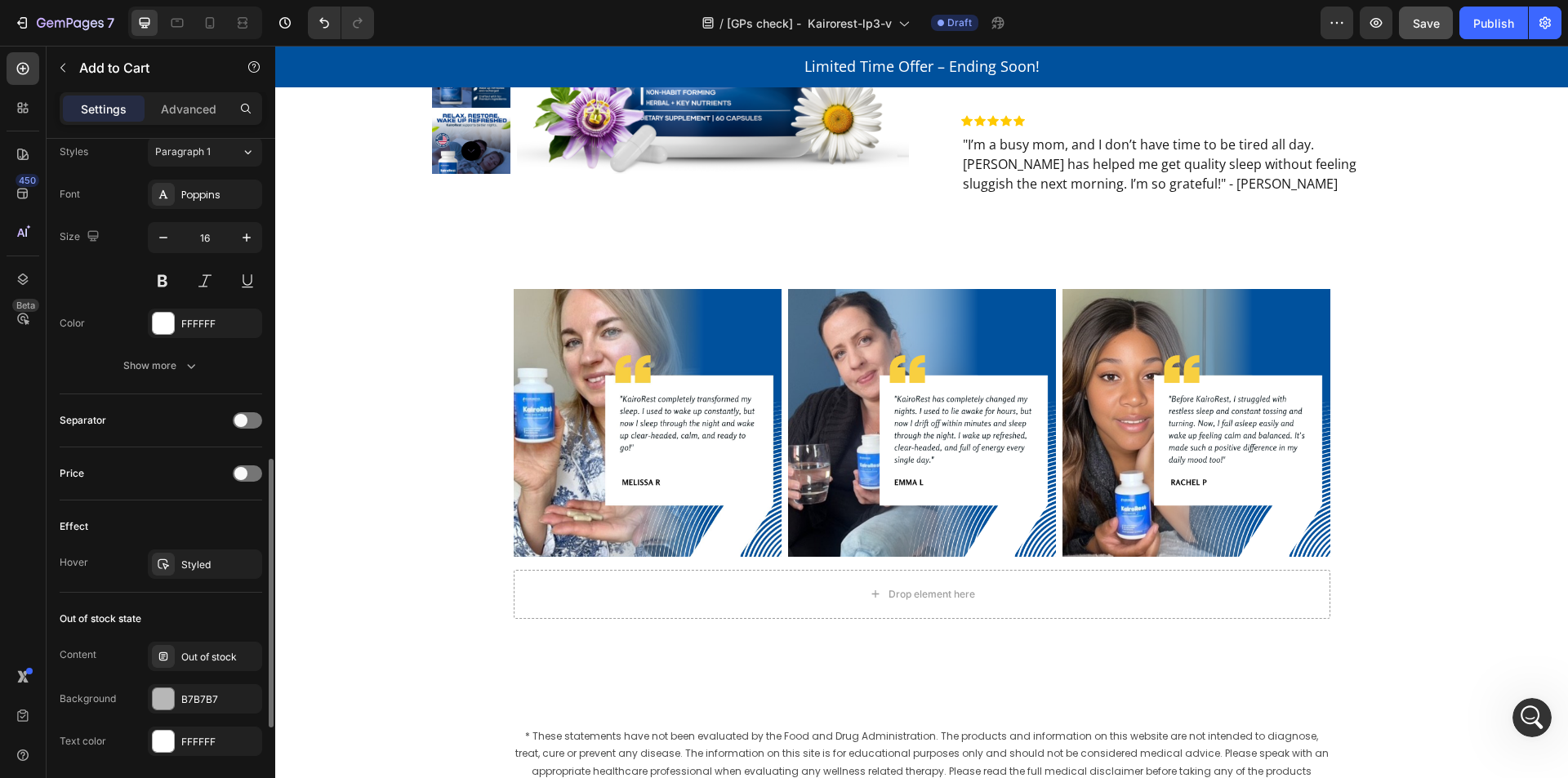
scroll to position [1063, 0]
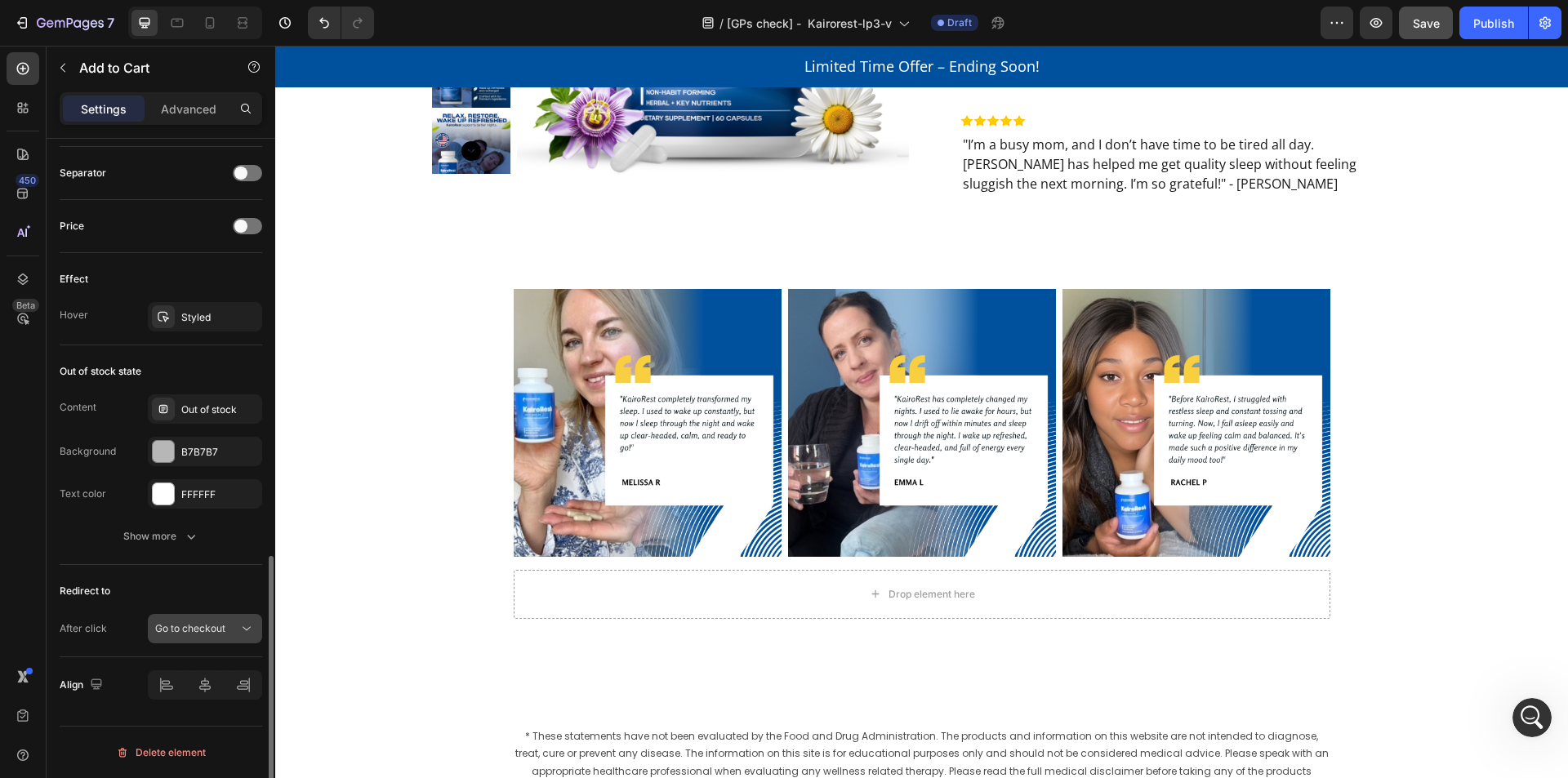
click at [197, 621] on span "Go to checkout" at bounding box center [190, 629] width 71 height 15
click at [79, 576] on div "Redirect to After click Go to checkout" at bounding box center [160, 610] width 203 height 93
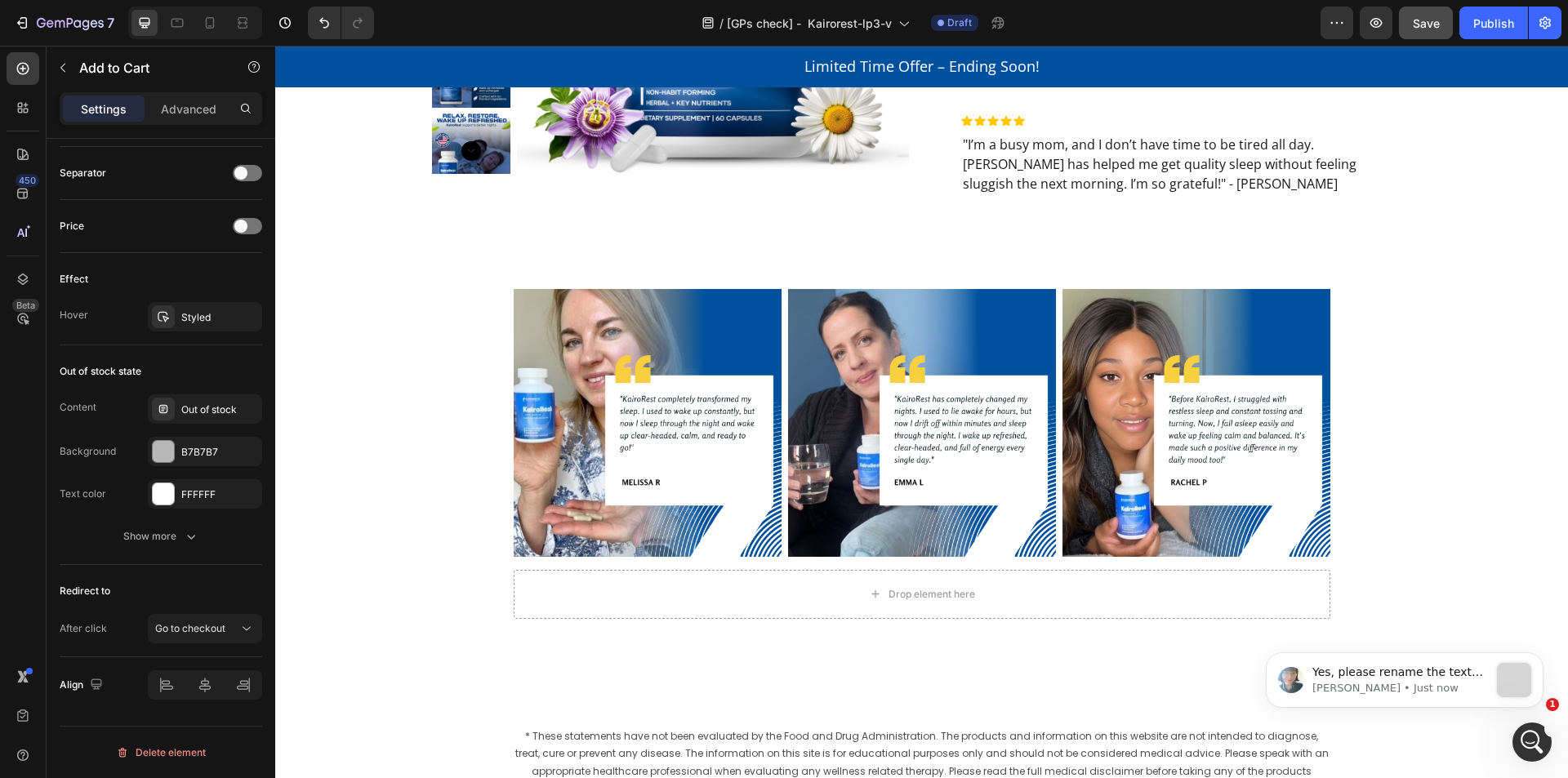
scroll to position [0, 0]
